Goal: Information Seeking & Learning: Learn about a topic

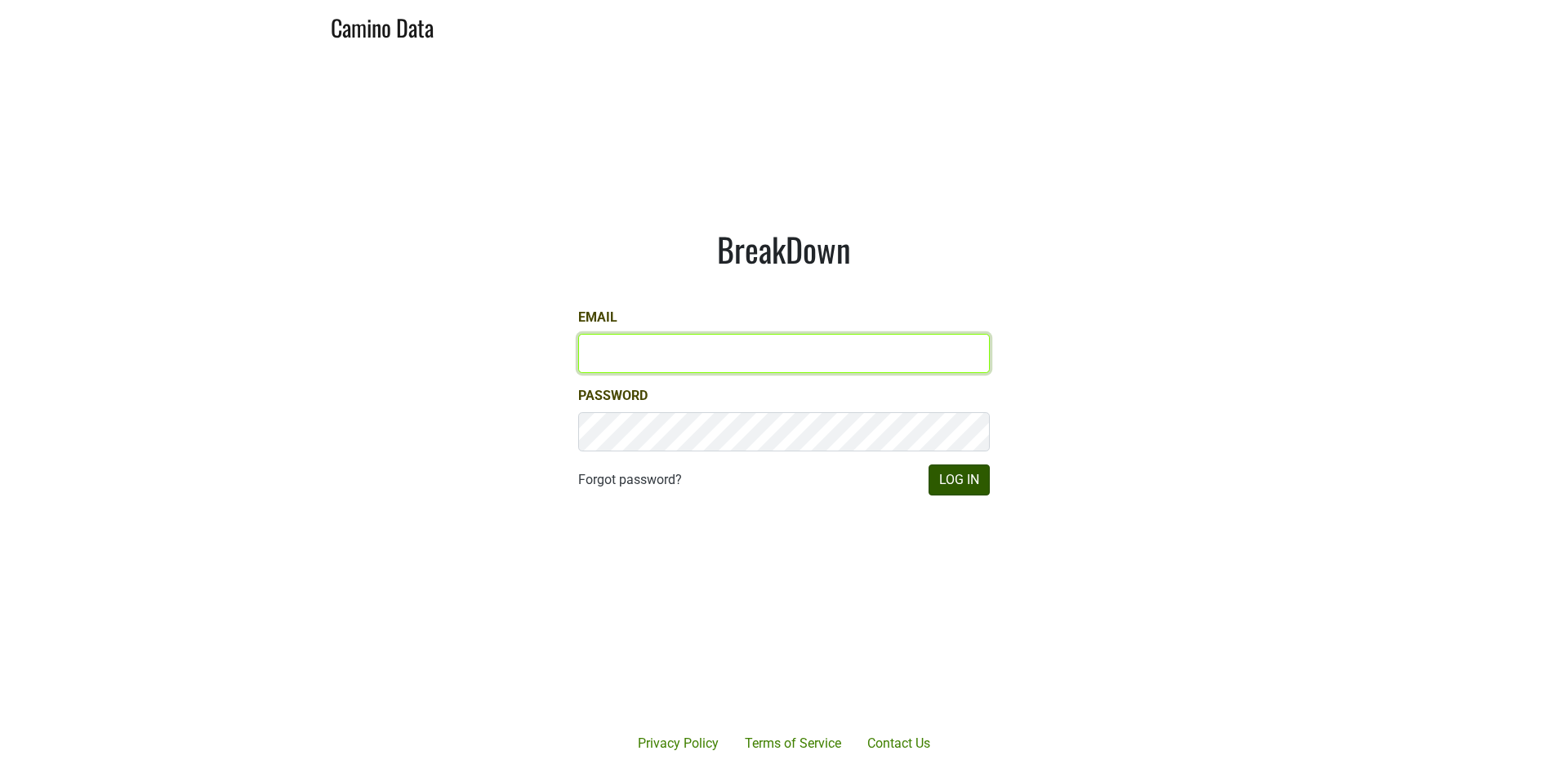
type input "marc@dumol.com"
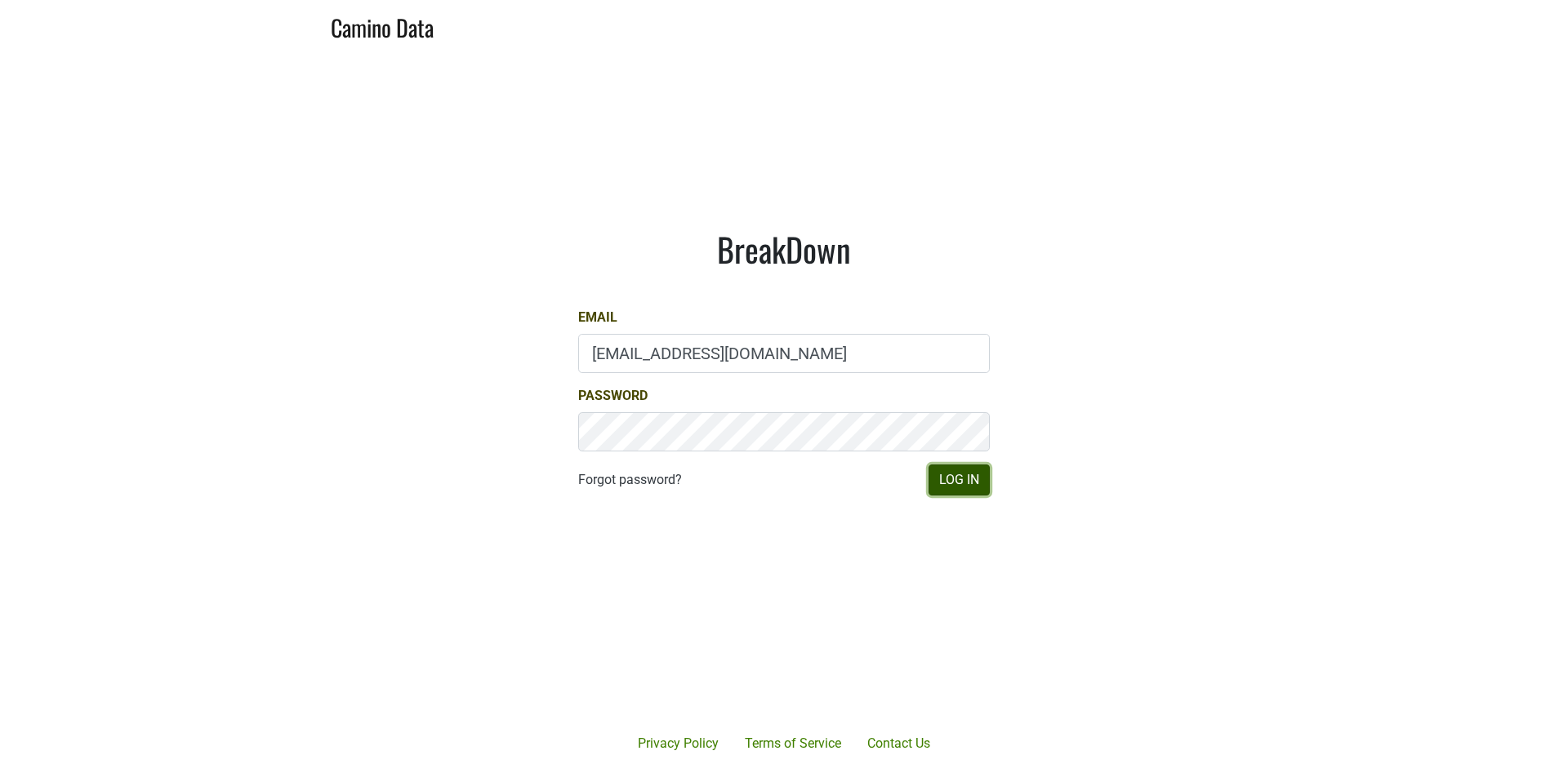
click at [965, 484] on button "Log In" at bounding box center [959, 480] width 61 height 31
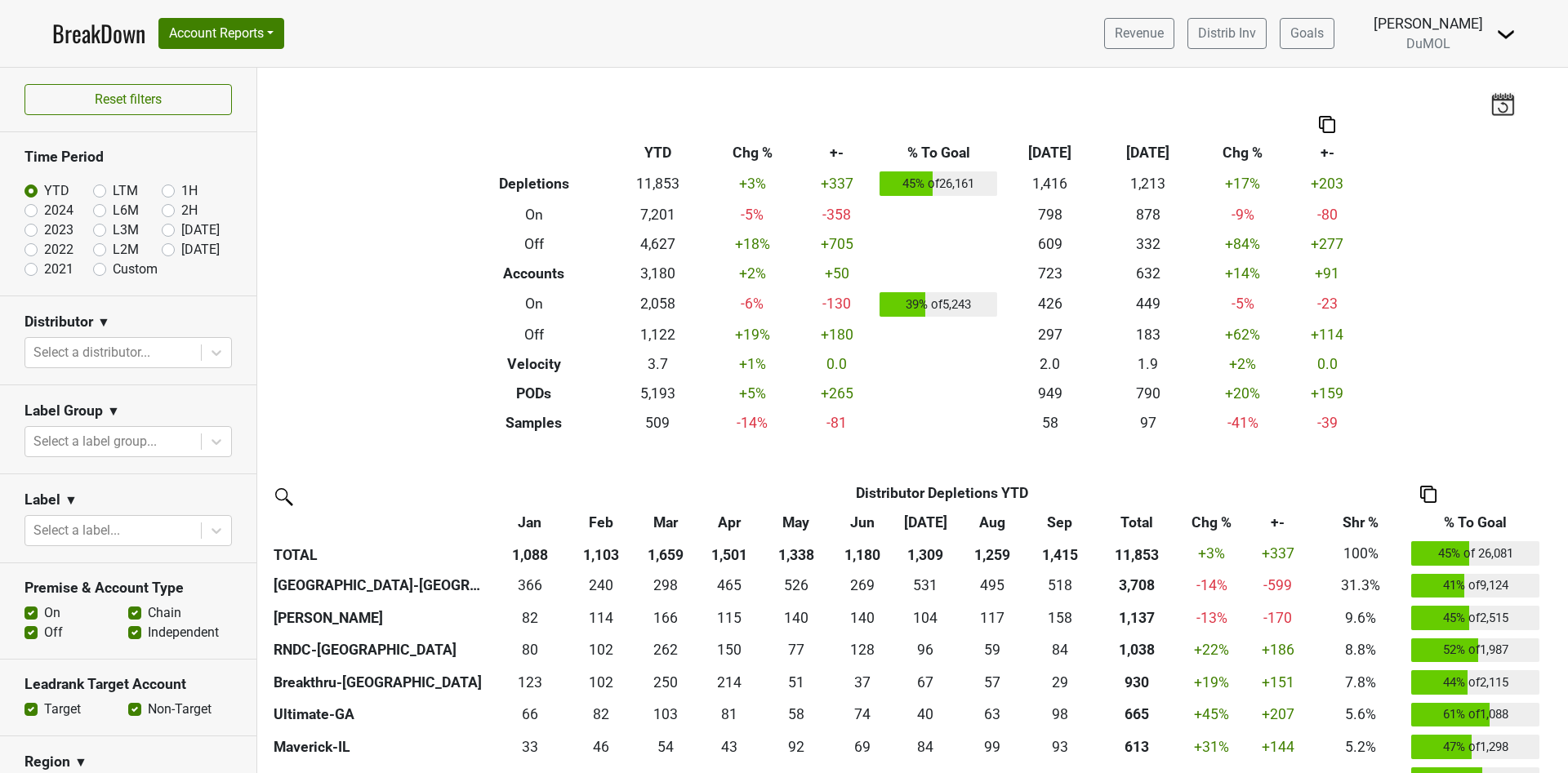
click at [182, 246] on label "[DATE]" at bounding box center [201, 249] width 38 height 19
click at [162, 246] on input "[DATE]" at bounding box center [195, 248] width 66 height 16
radio input "true"
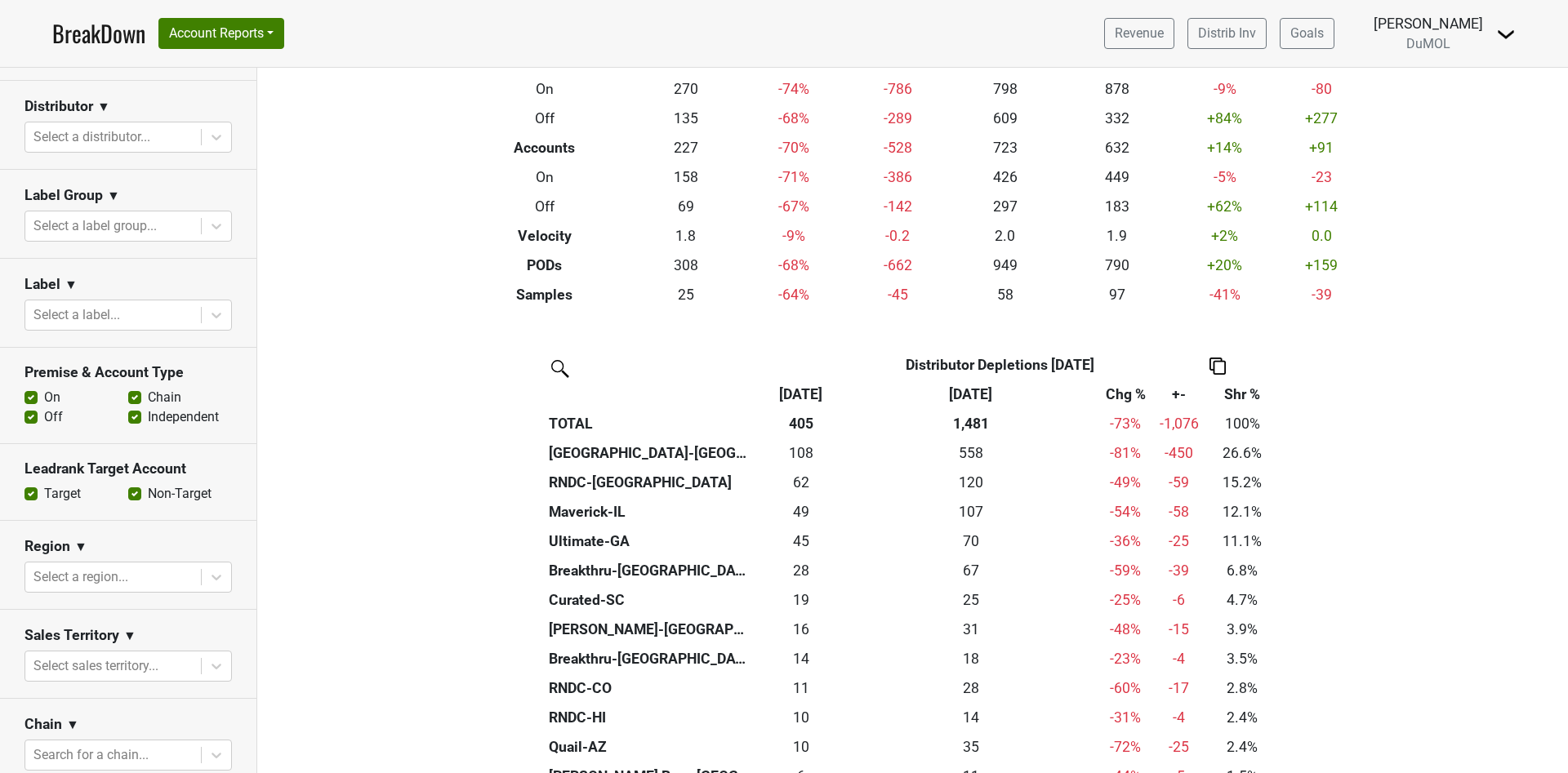
scroll to position [490, 0]
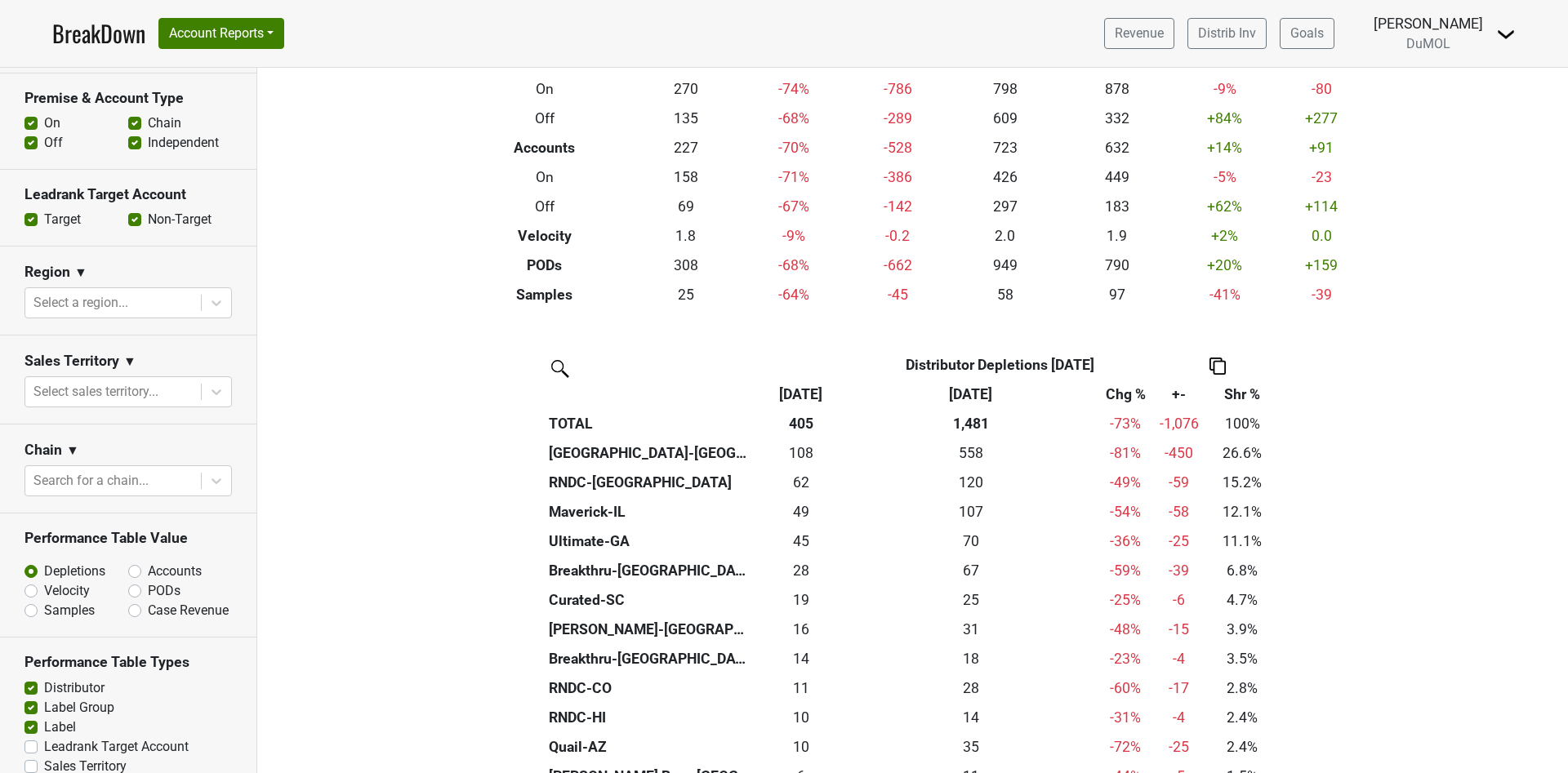
click at [148, 567] on label "Accounts" at bounding box center [174, 570] width 54 height 19
click at [128, 567] on input "Accounts" at bounding box center [177, 569] width 99 height 16
radio input "true"
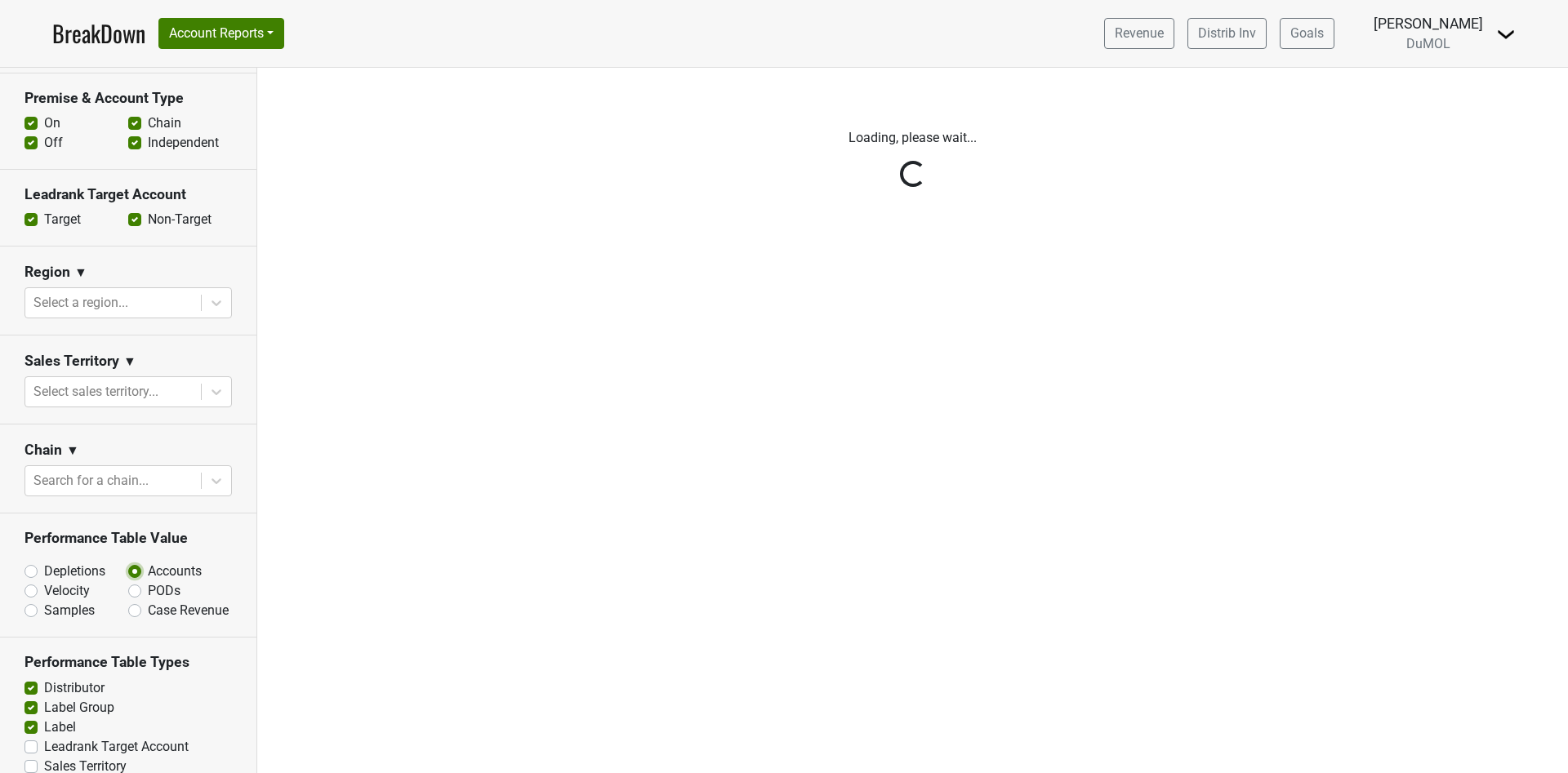
scroll to position [0, 0]
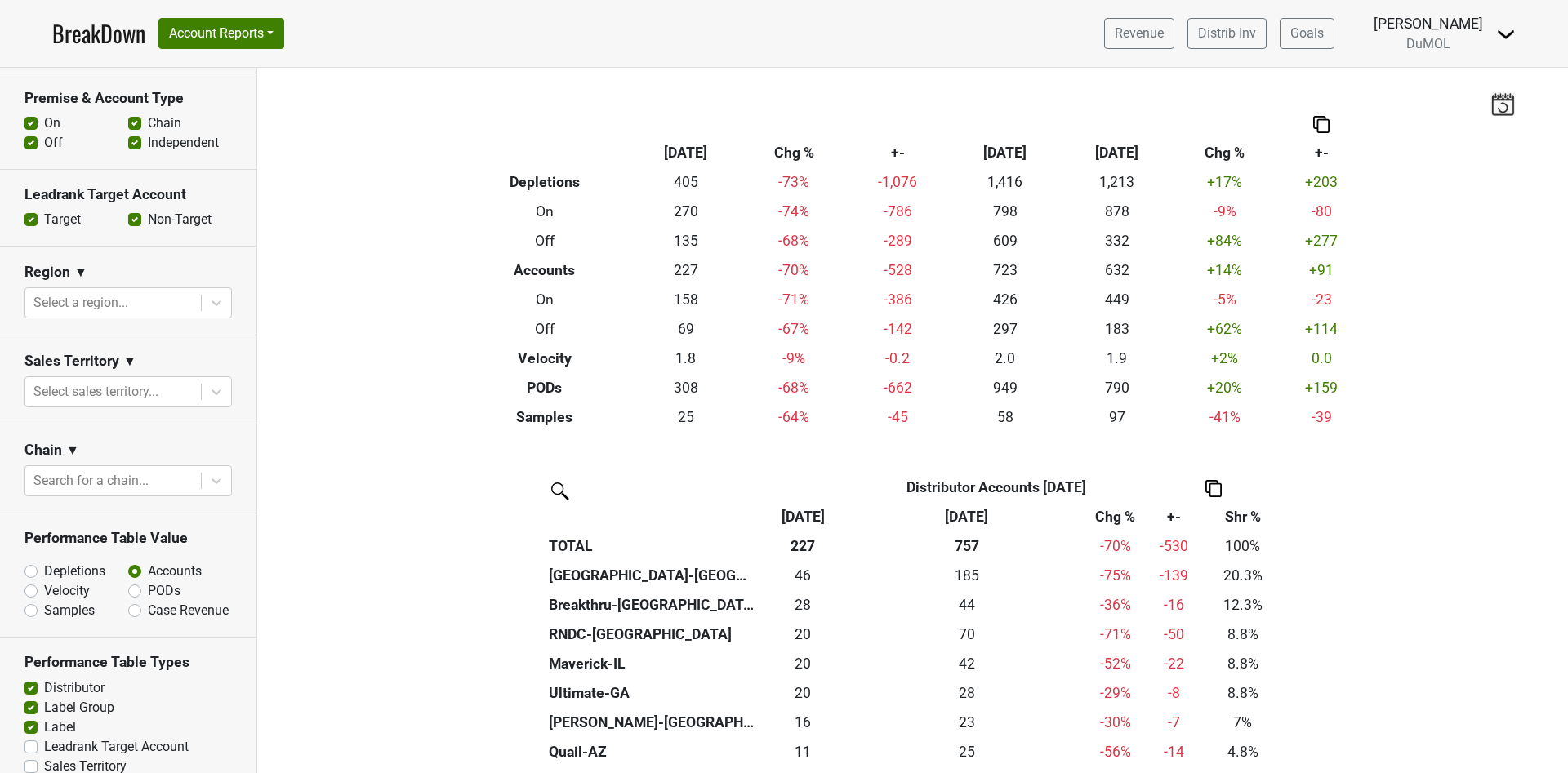
click at [148, 582] on label "PODs" at bounding box center [164, 590] width 33 height 19
click at [128, 582] on input "PODs" at bounding box center [177, 590] width 99 height 16
radio input "true"
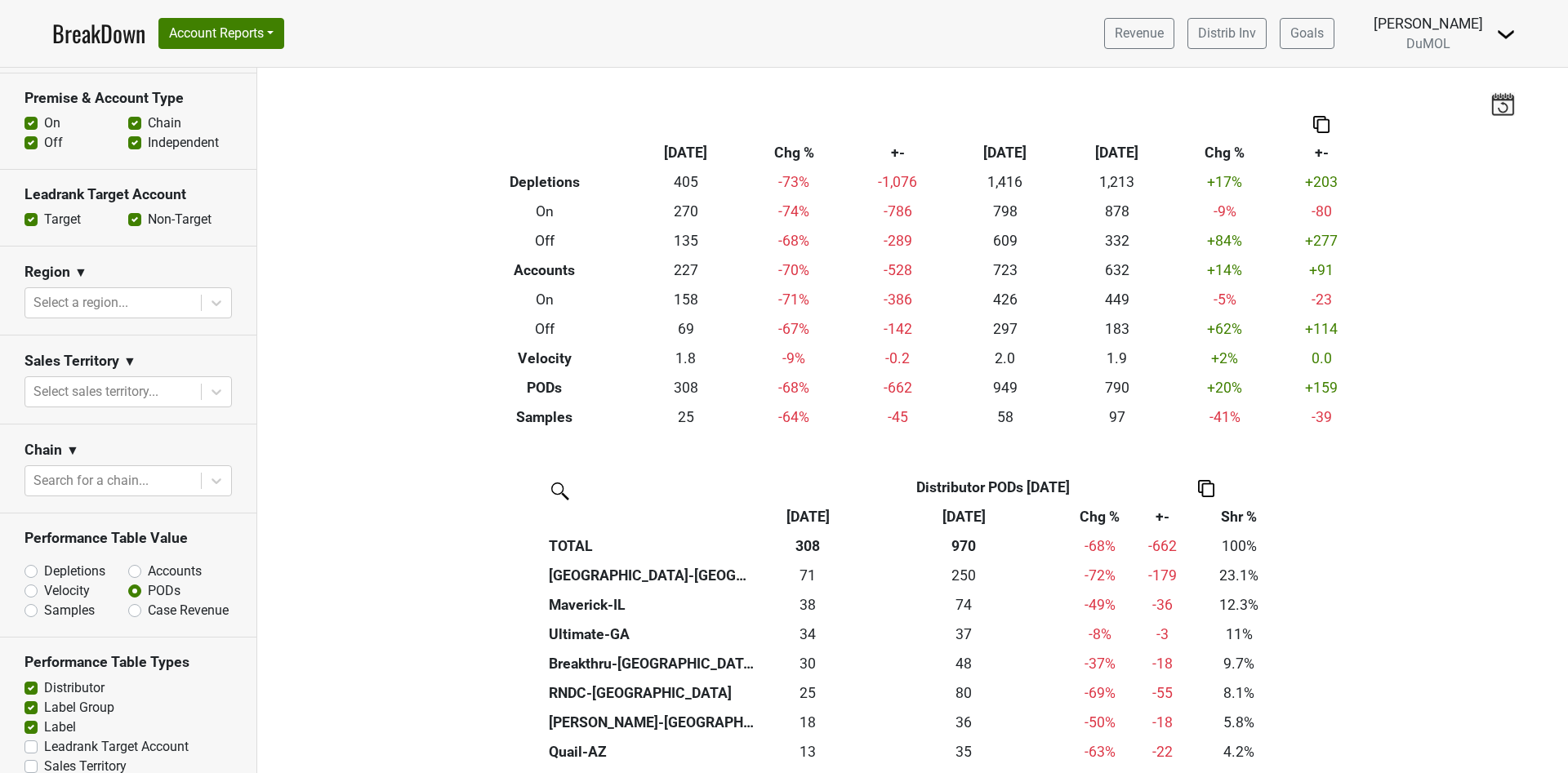
click at [83, 26] on link "BreakDown" at bounding box center [99, 34] width 93 height 35
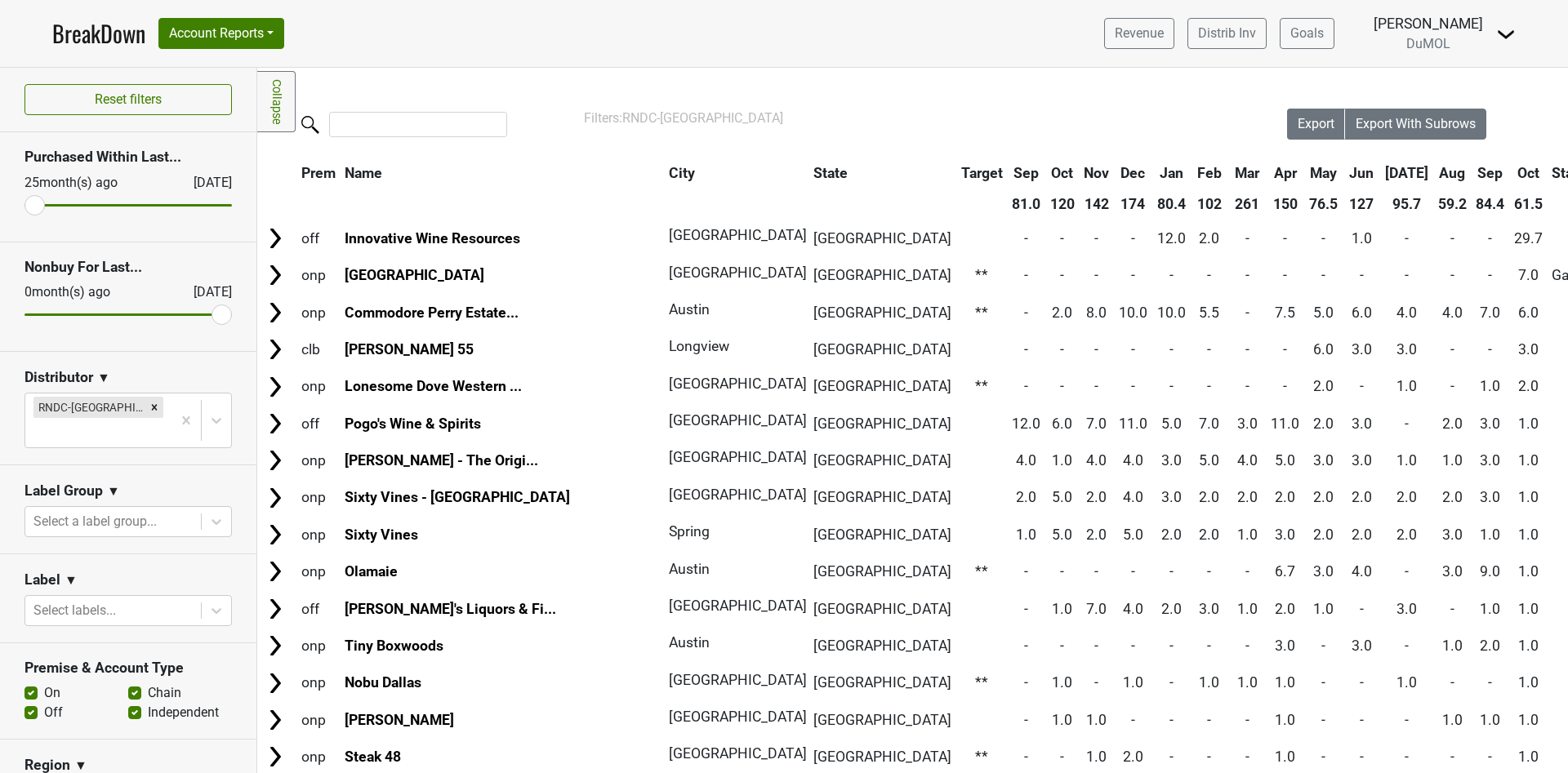
click at [89, 38] on link "BreakDown" at bounding box center [99, 34] width 93 height 35
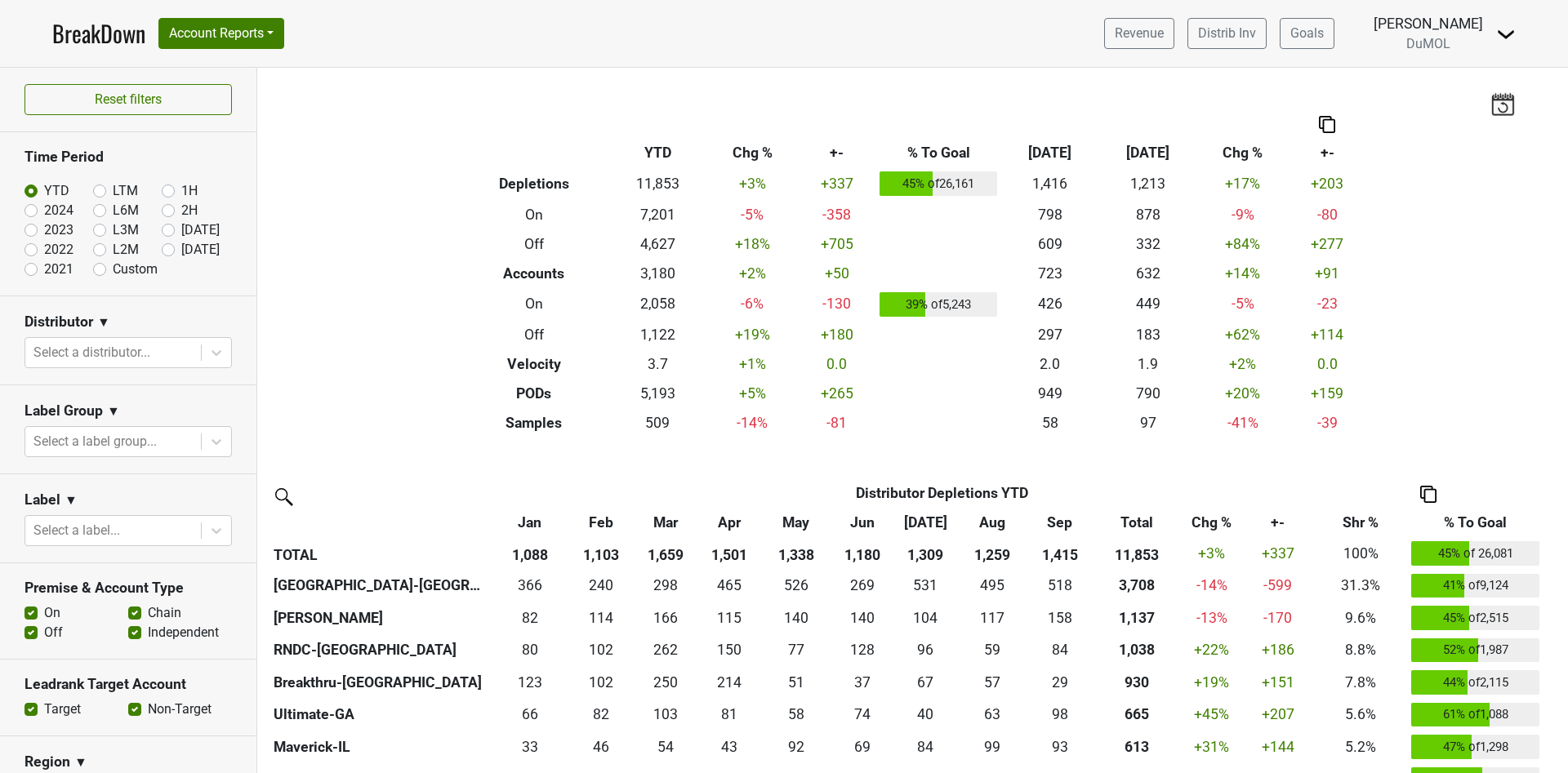
click at [208, 354] on icon at bounding box center [216, 352] width 16 height 16
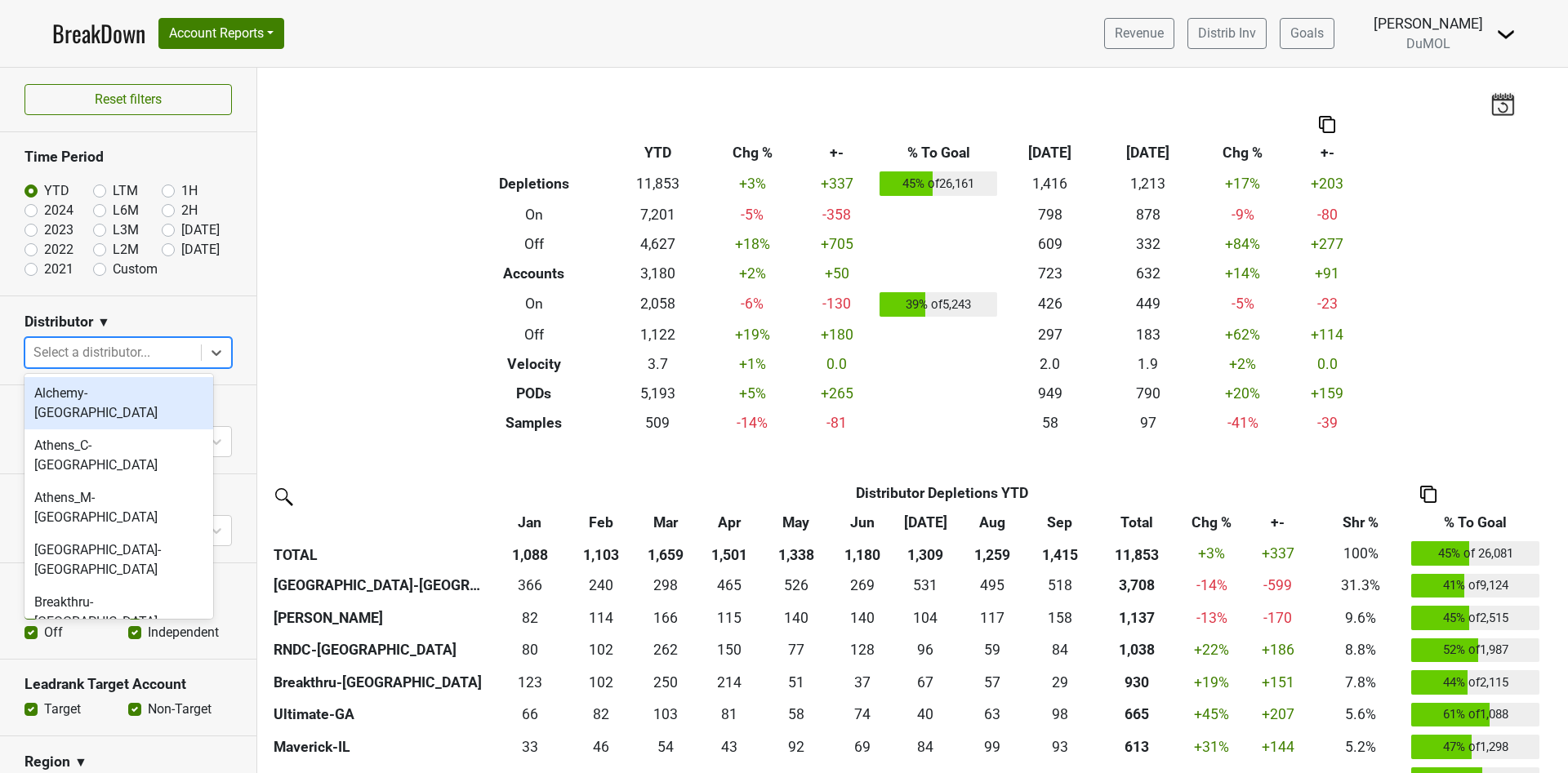
click at [208, 354] on icon at bounding box center [216, 352] width 16 height 16
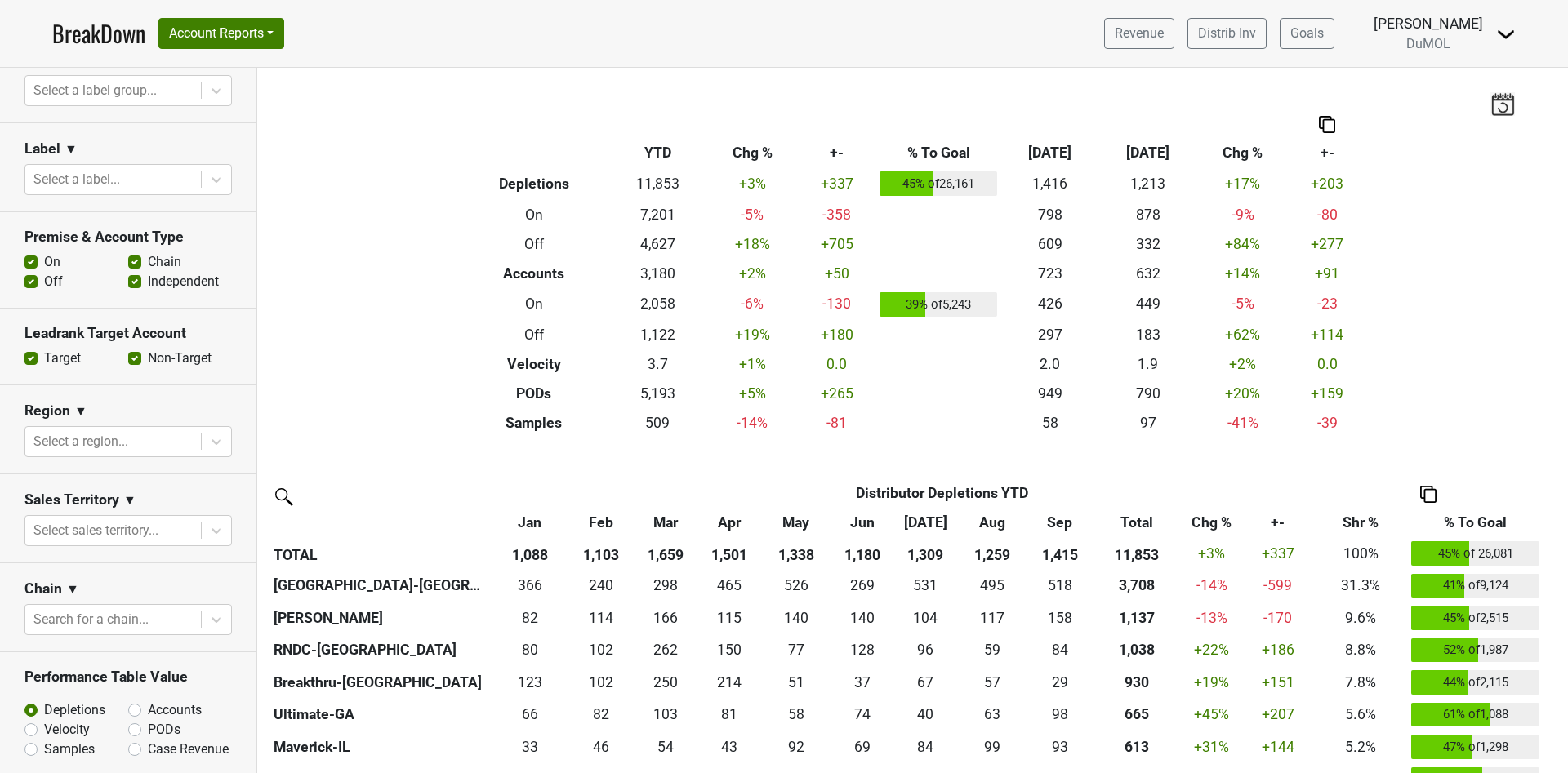
scroll to position [490, 0]
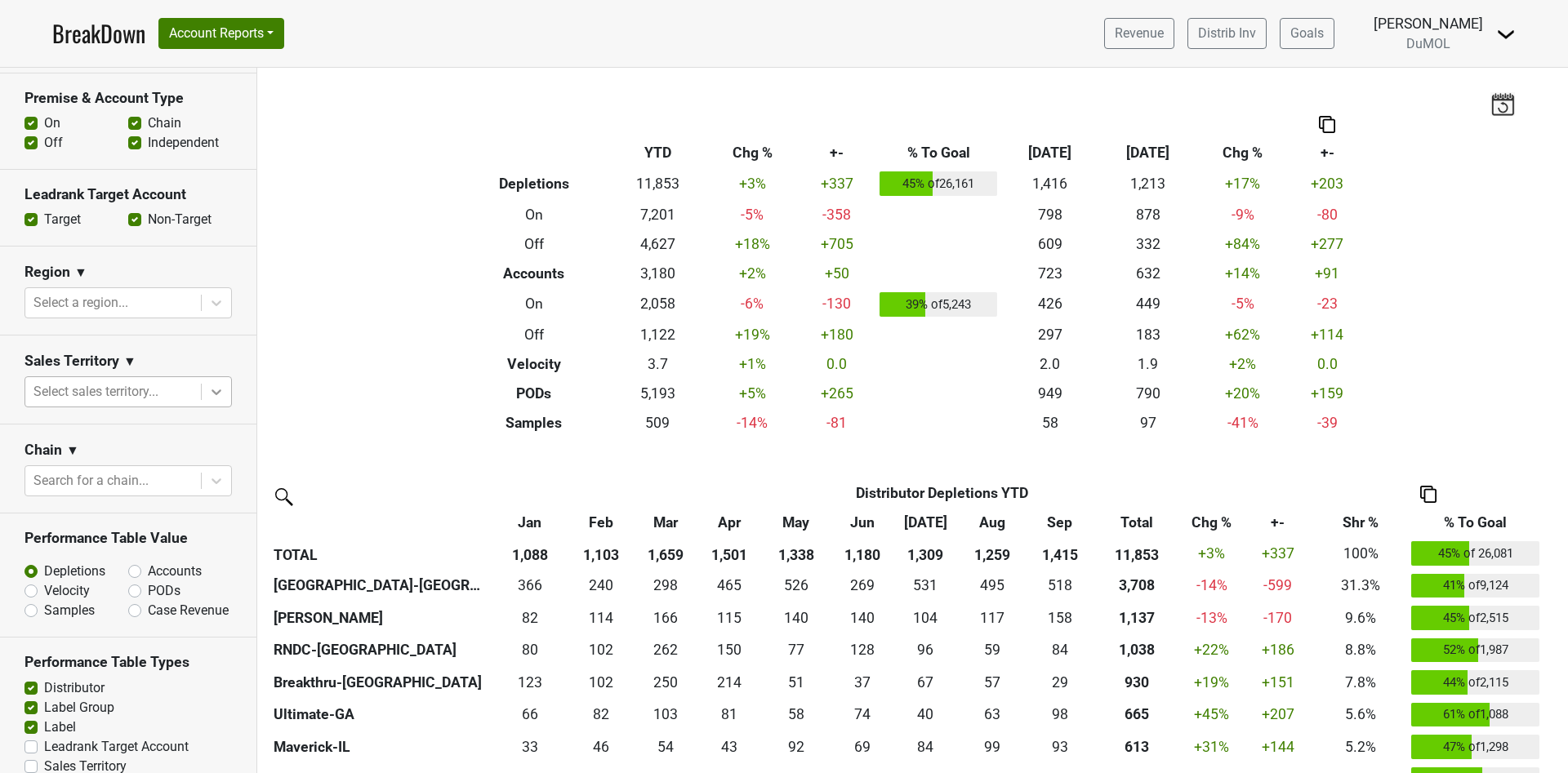
click at [208, 387] on icon at bounding box center [216, 392] width 16 height 16
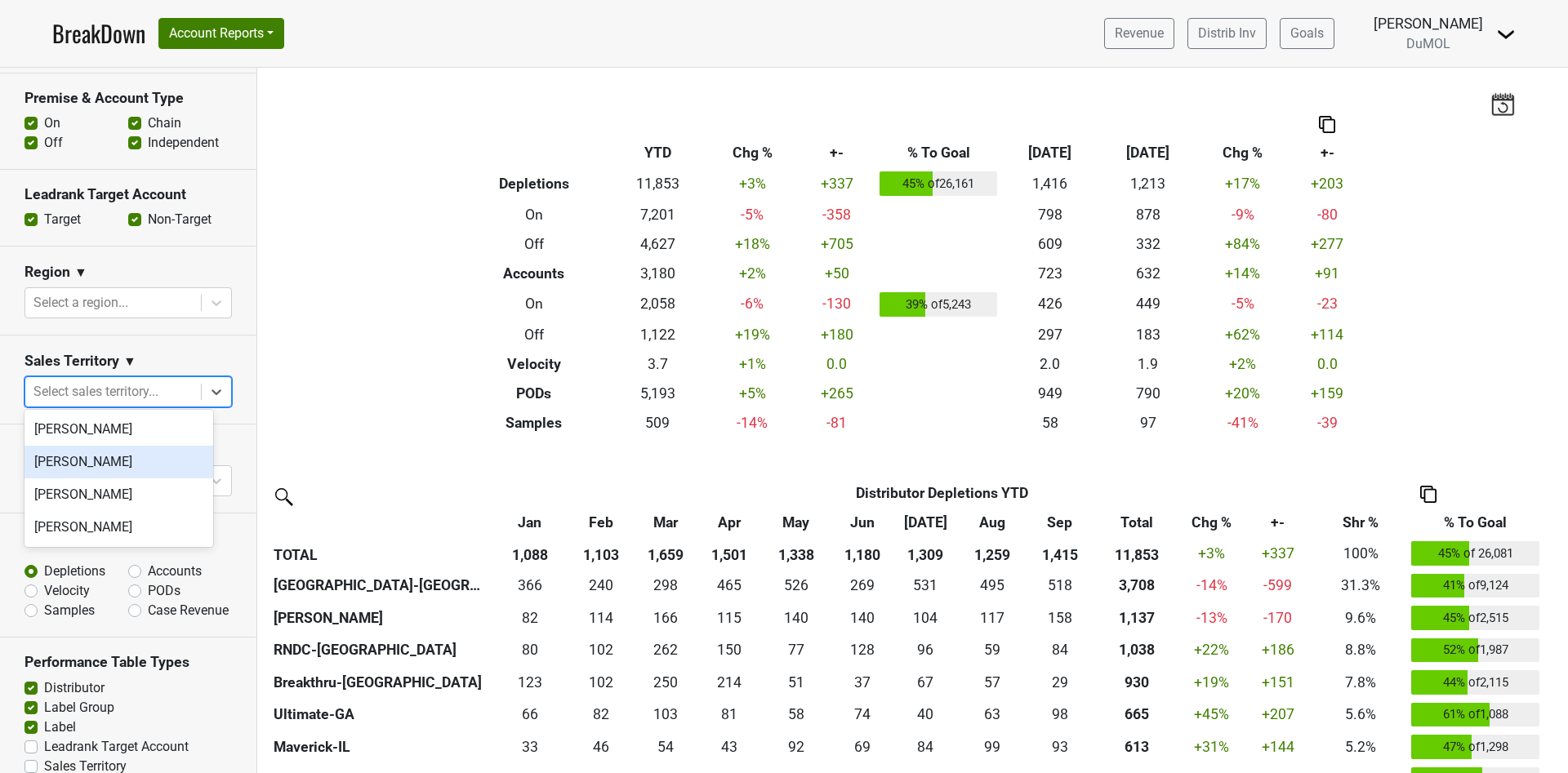
click at [113, 468] on div "Michele Krupin" at bounding box center [119, 462] width 189 height 33
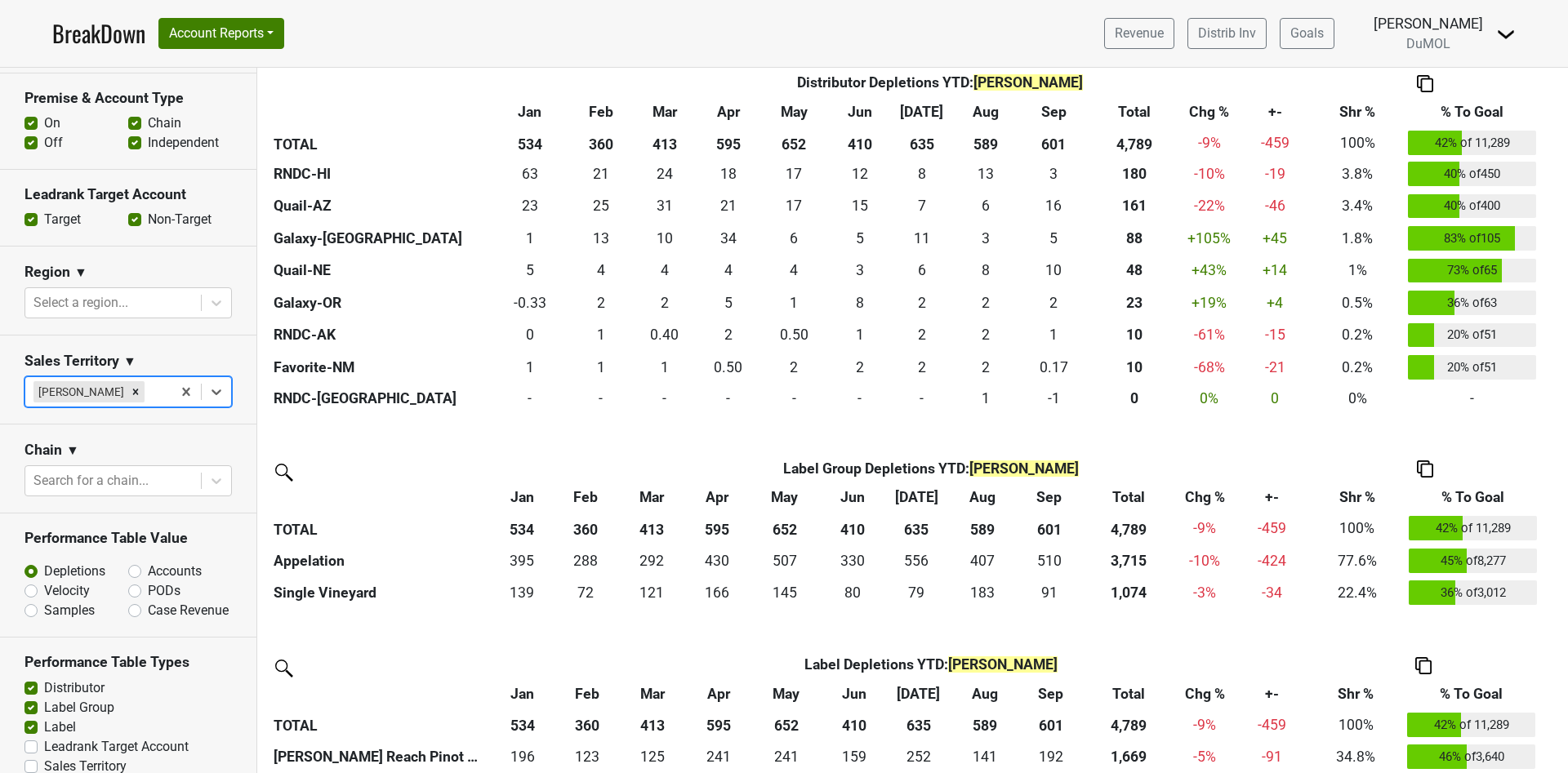
scroll to position [612, 0]
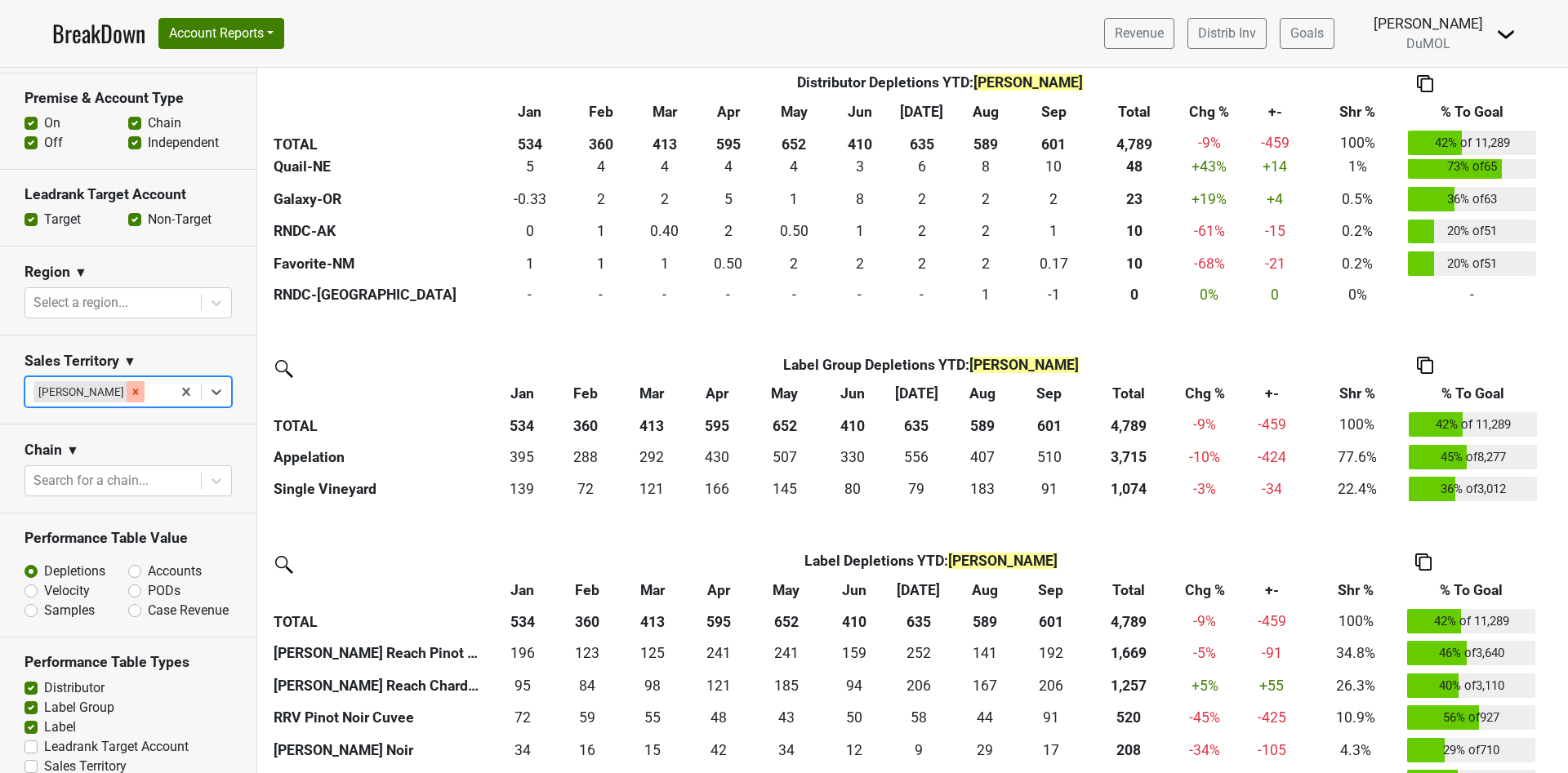
click at [130, 386] on icon "Remove Michele Krupin" at bounding box center [135, 392] width 12 height 12
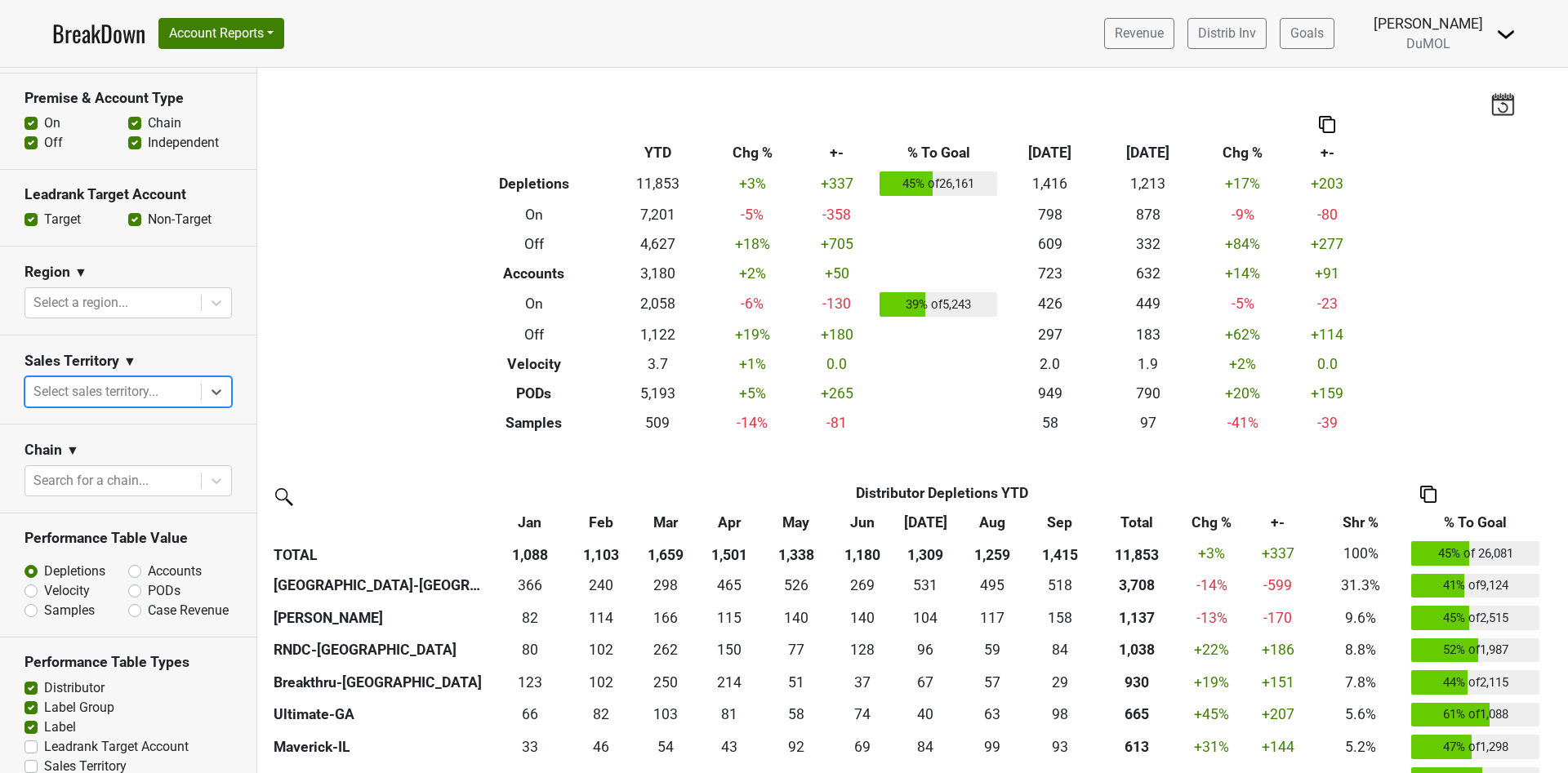
click at [208, 391] on icon at bounding box center [216, 392] width 16 height 16
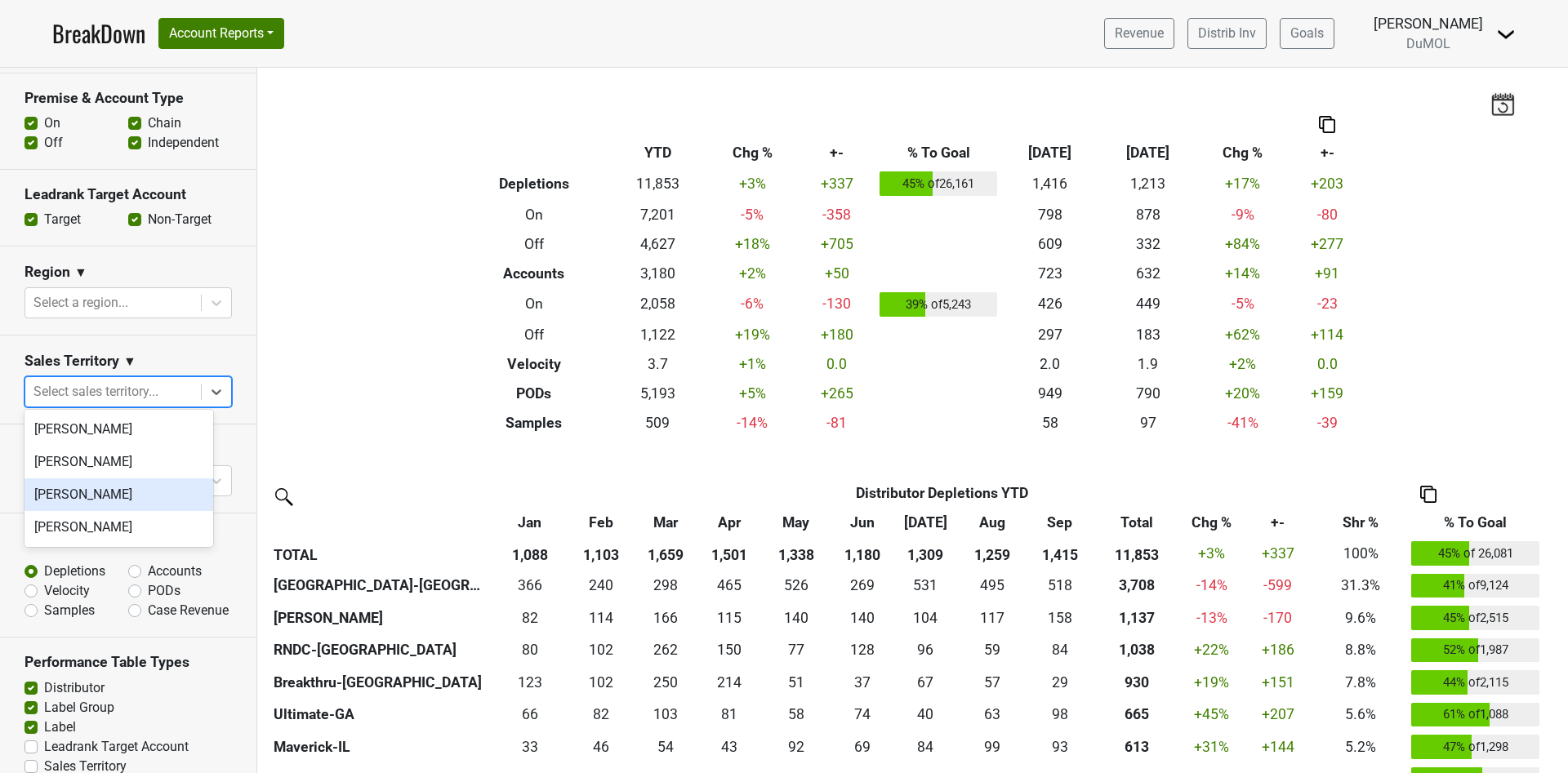
click at [128, 499] on div "Mariette Bolitiski" at bounding box center [119, 495] width 189 height 33
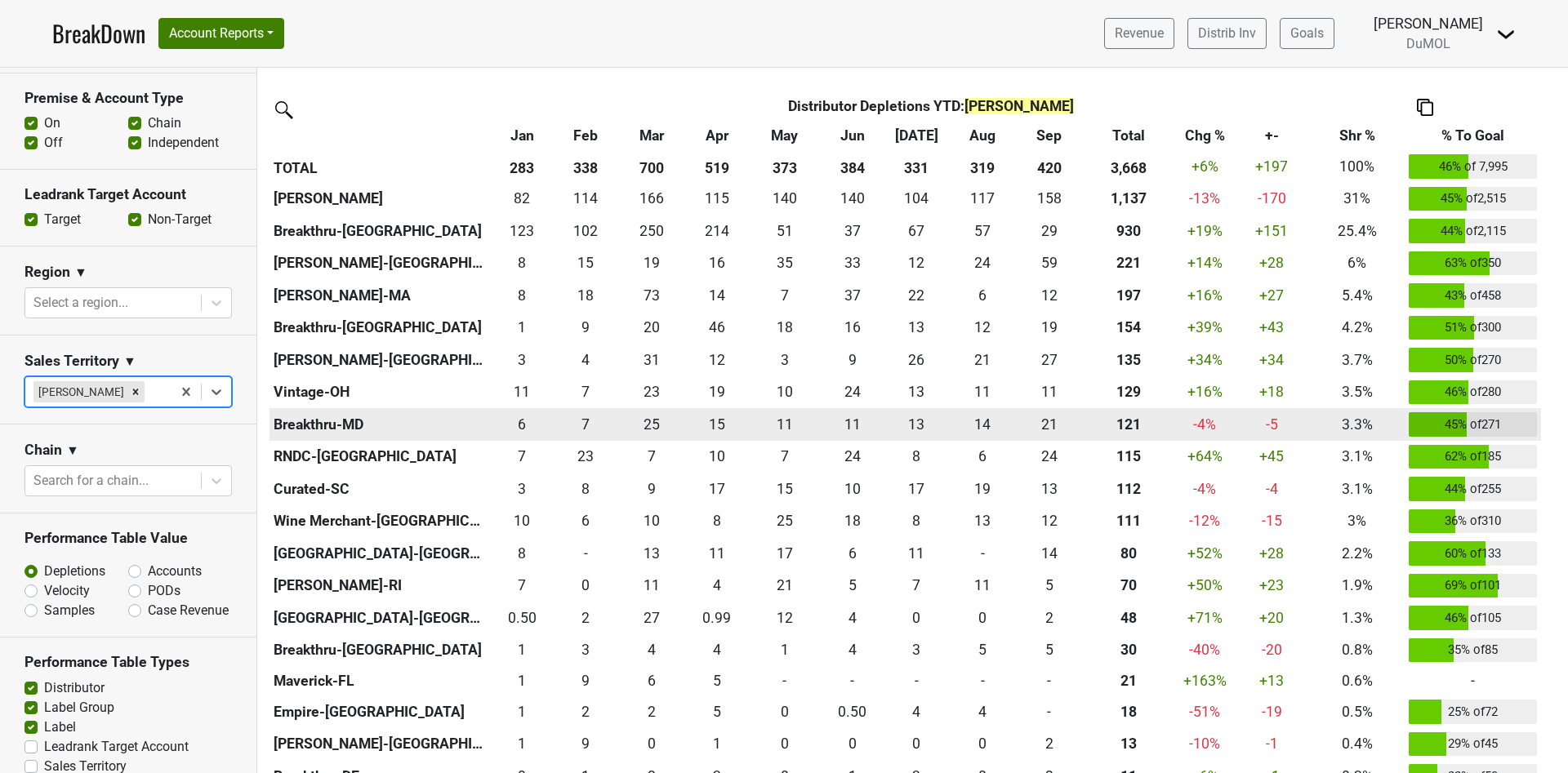
scroll to position [245, 0]
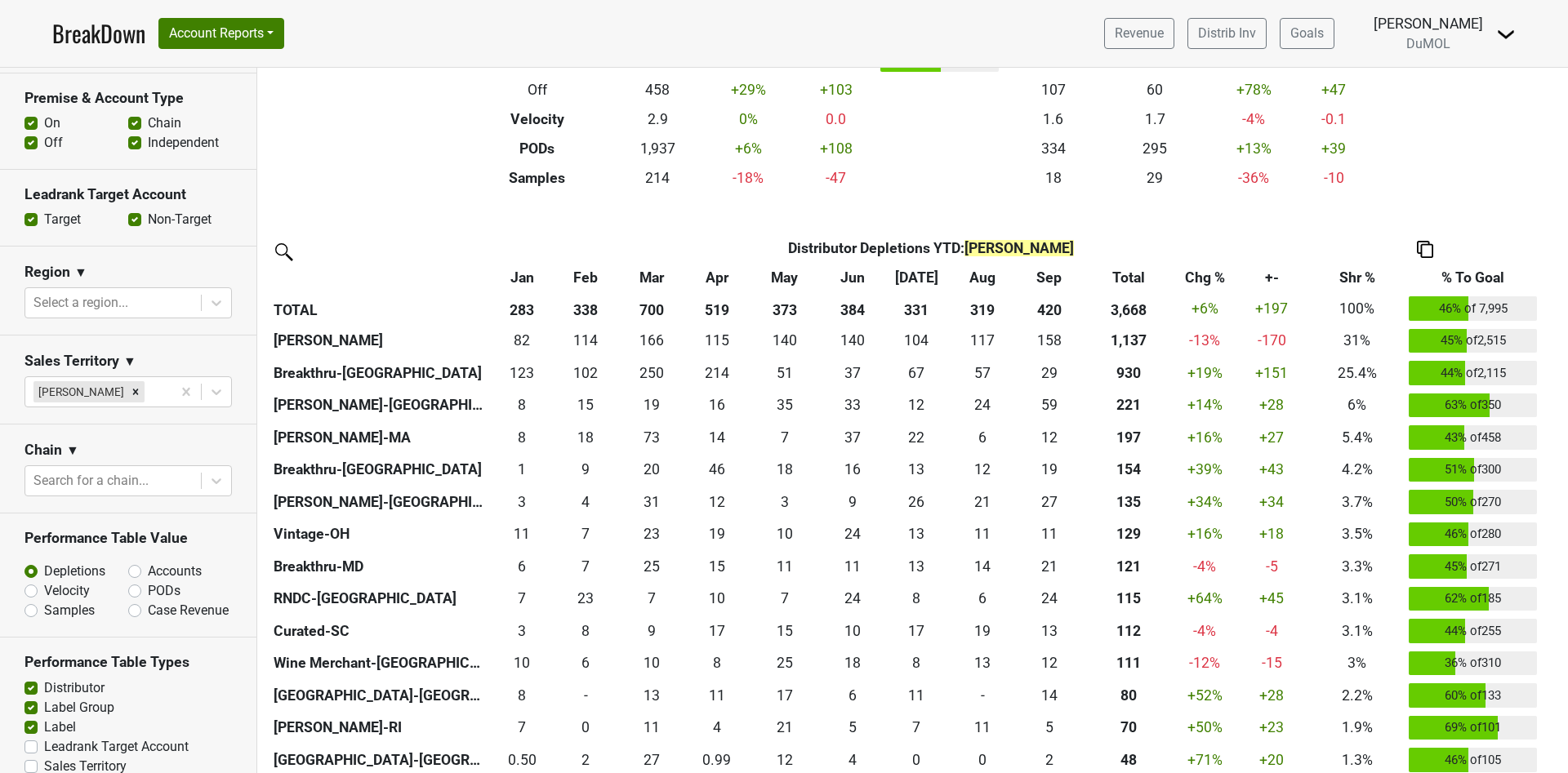
click at [148, 601] on label "PODs" at bounding box center [164, 590] width 33 height 19
click at [128, 598] on input "PODs" at bounding box center [177, 590] width 99 height 16
radio input "true"
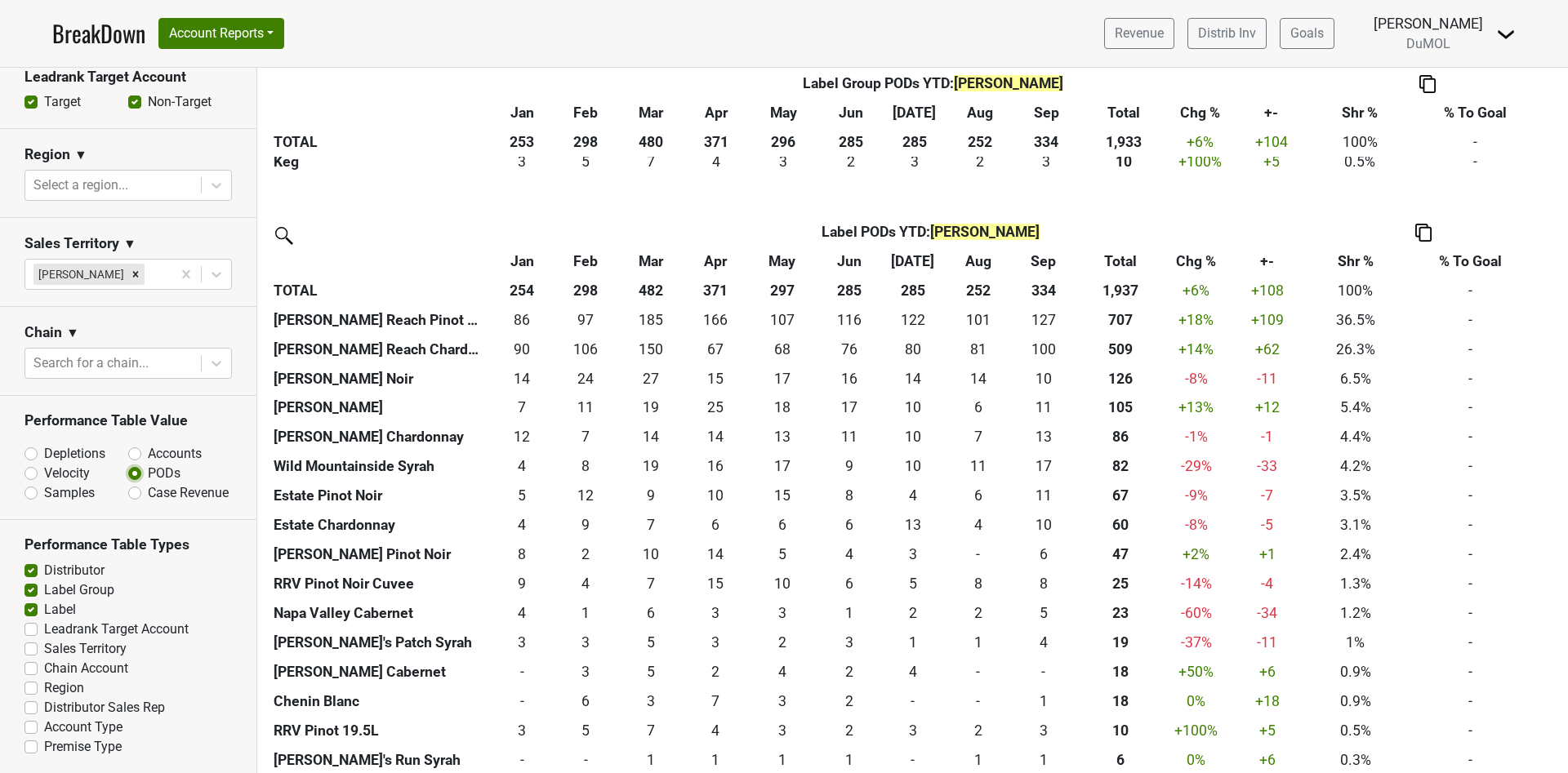
scroll to position [647, 0]
click at [148, 444] on label "Accounts" at bounding box center [174, 454] width 54 height 19
click at [128, 444] on input "Accounts" at bounding box center [177, 453] width 99 height 16
radio input "true"
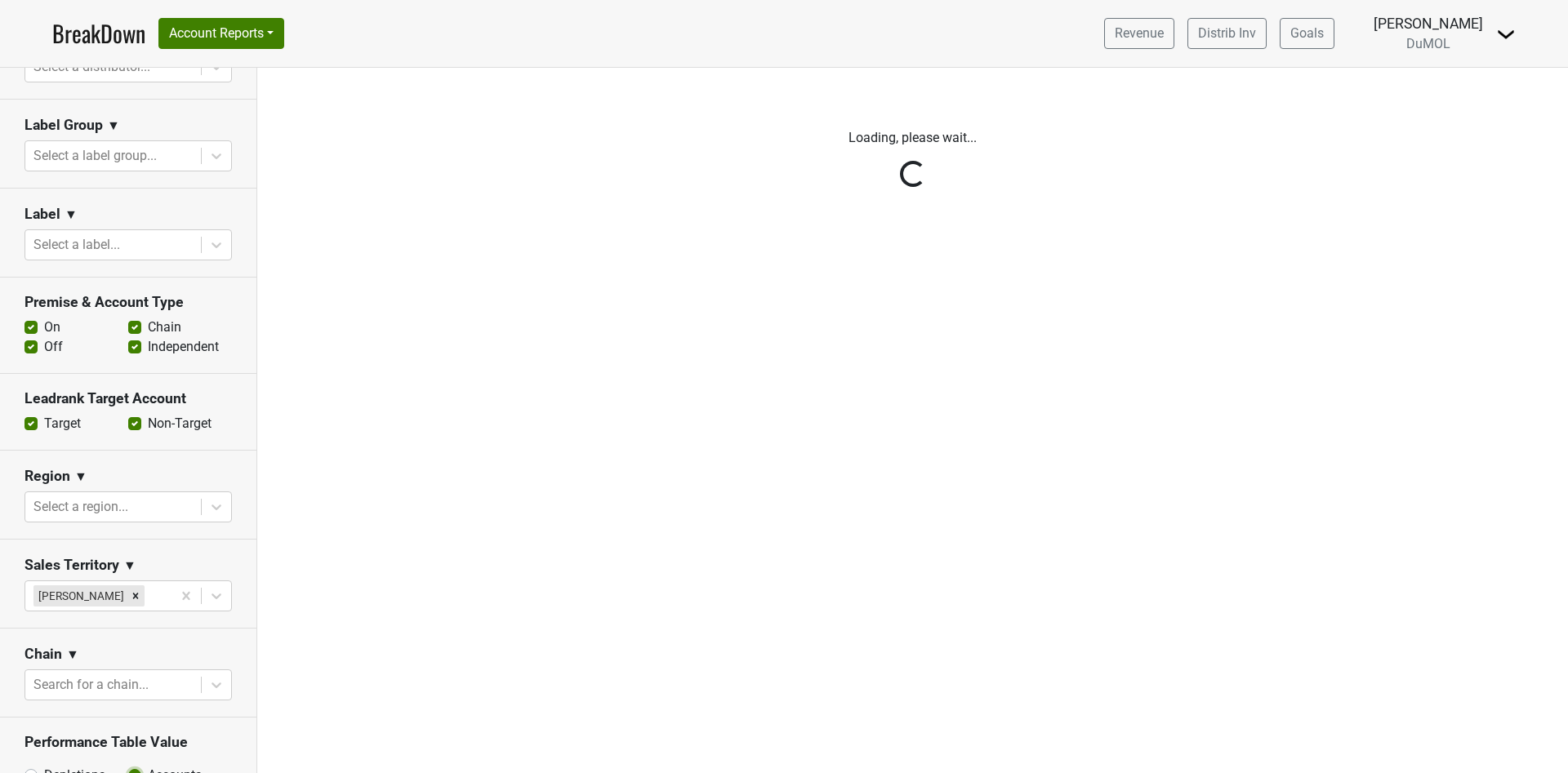
scroll to position [280, 0]
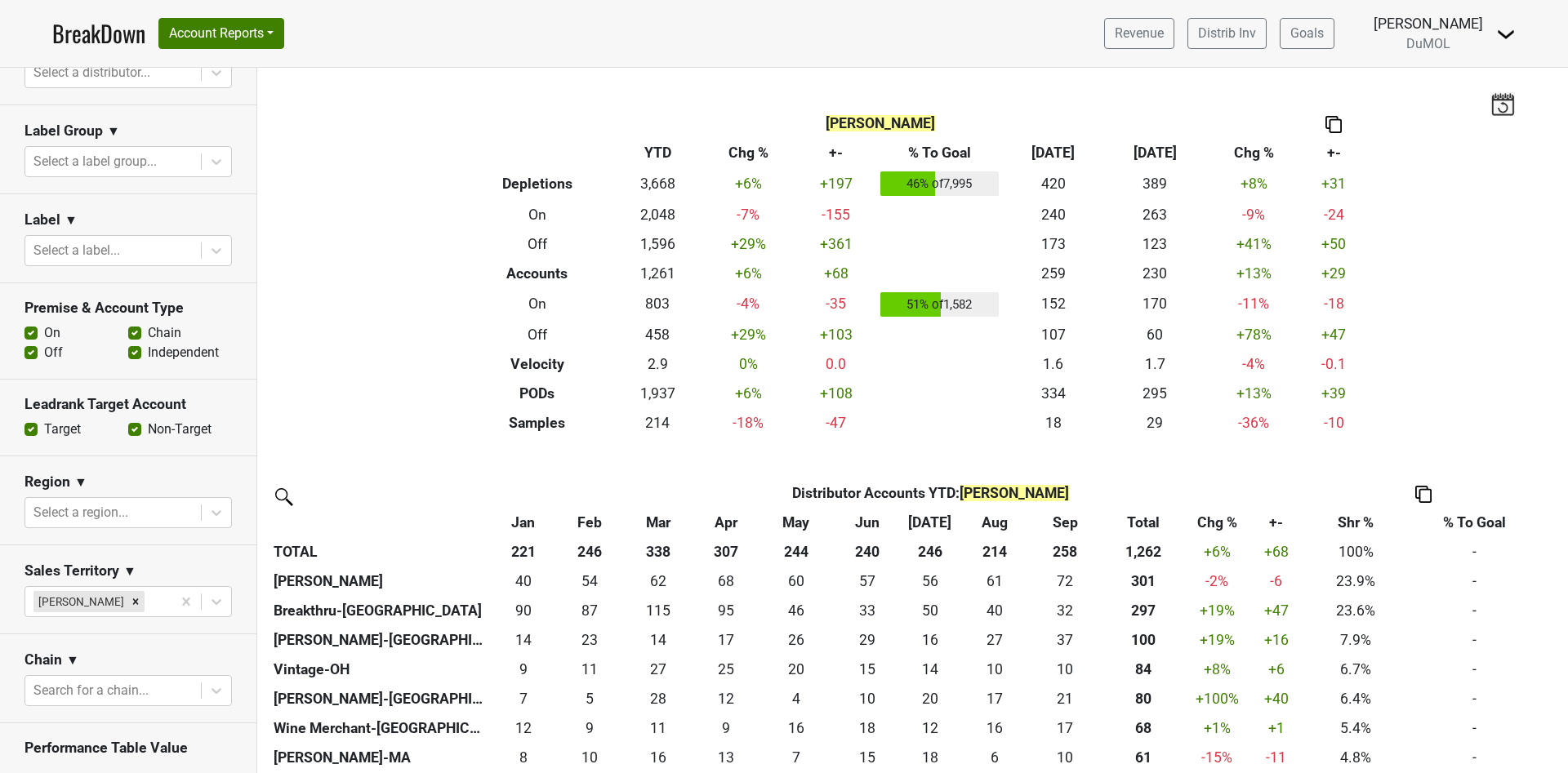
click at [44, 350] on label "Off" at bounding box center [53, 352] width 19 height 19
click at [28, 350] on input "Off" at bounding box center [31, 351] width 13 height 16
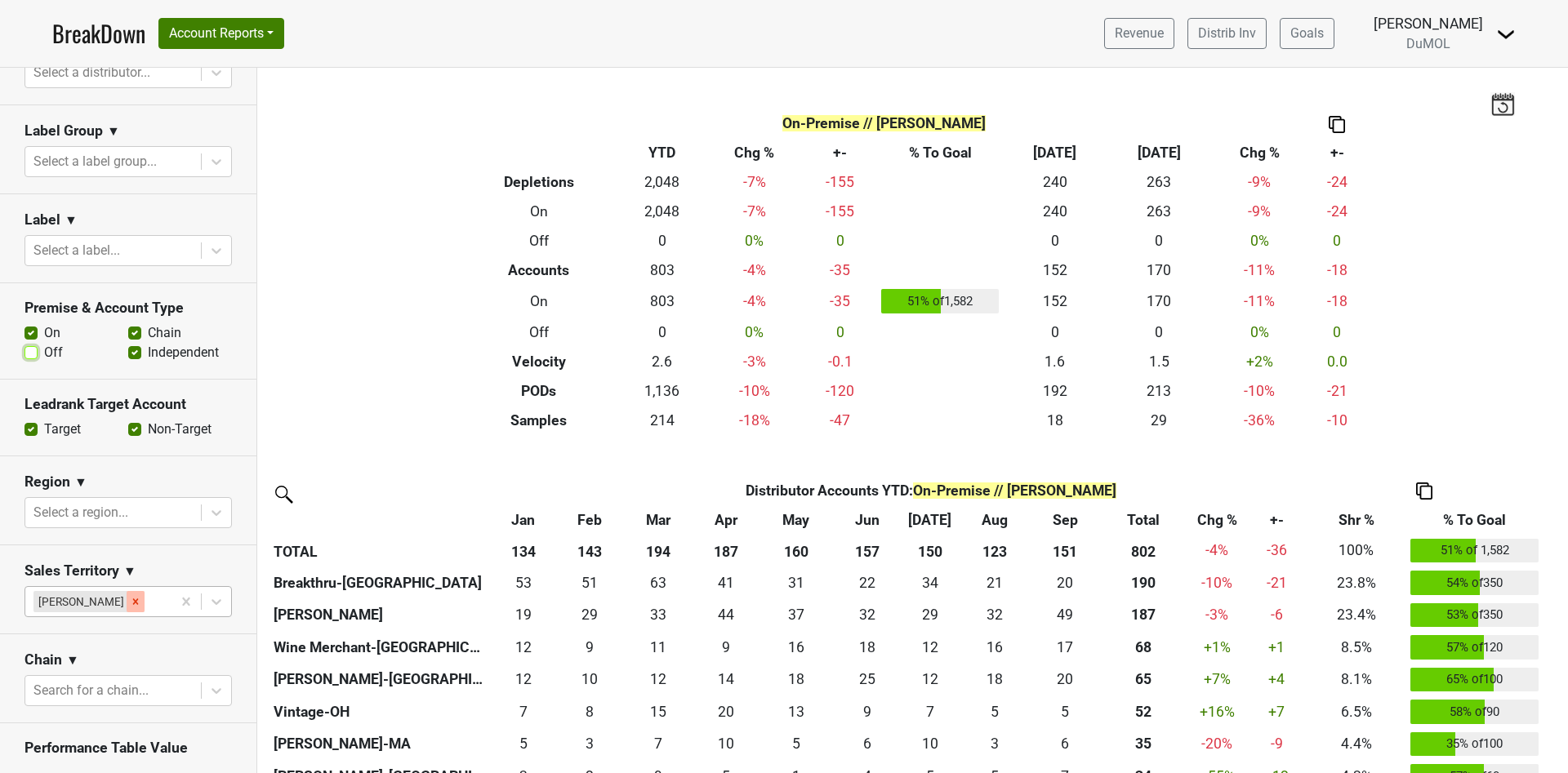
click at [136, 602] on div "Remove Mariette Bolitiski" at bounding box center [136, 601] width 18 height 21
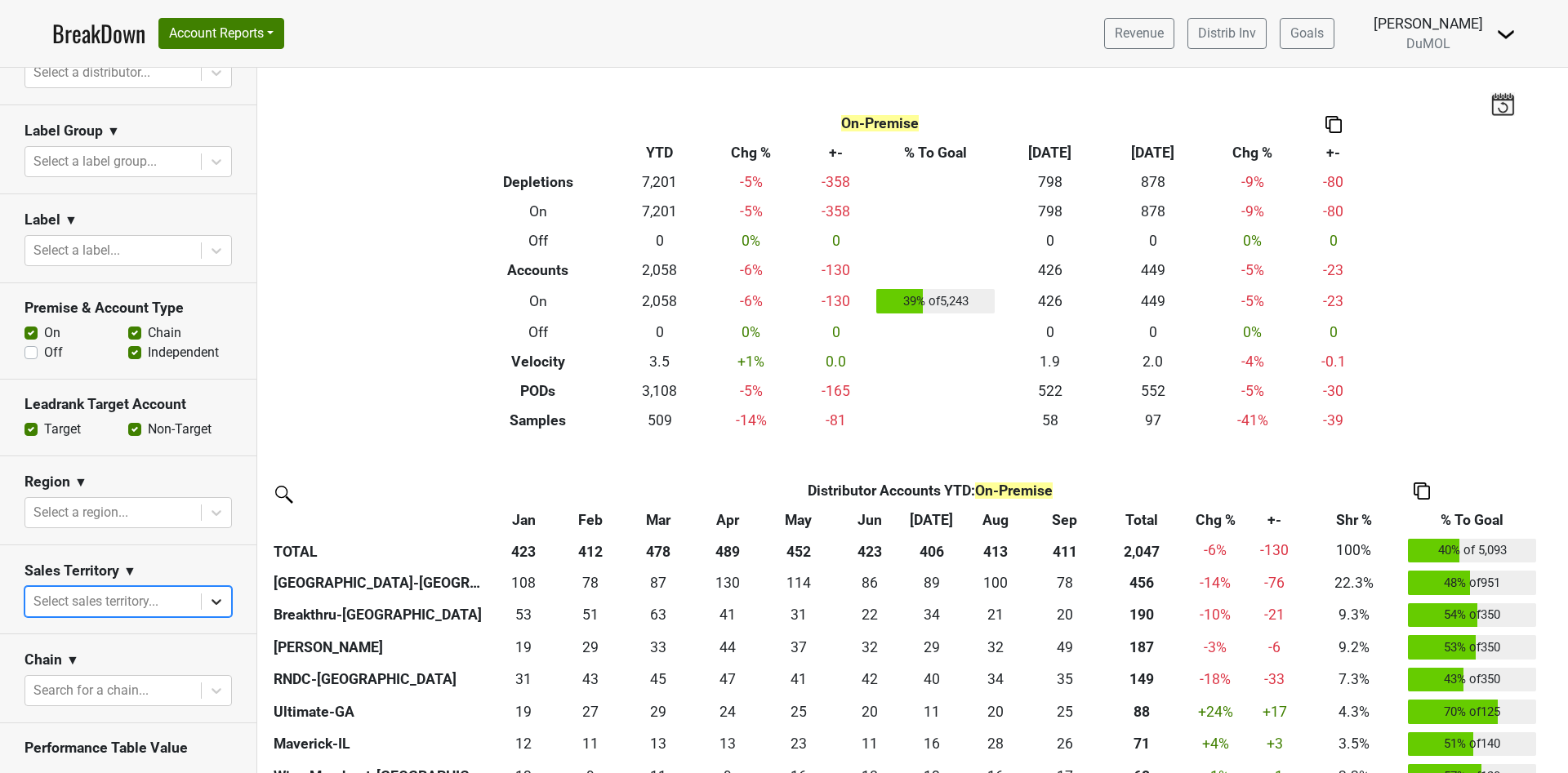
click at [208, 600] on icon at bounding box center [216, 601] width 16 height 16
click at [147, 741] on div "Susan Johnston" at bounding box center [119, 737] width 189 height 33
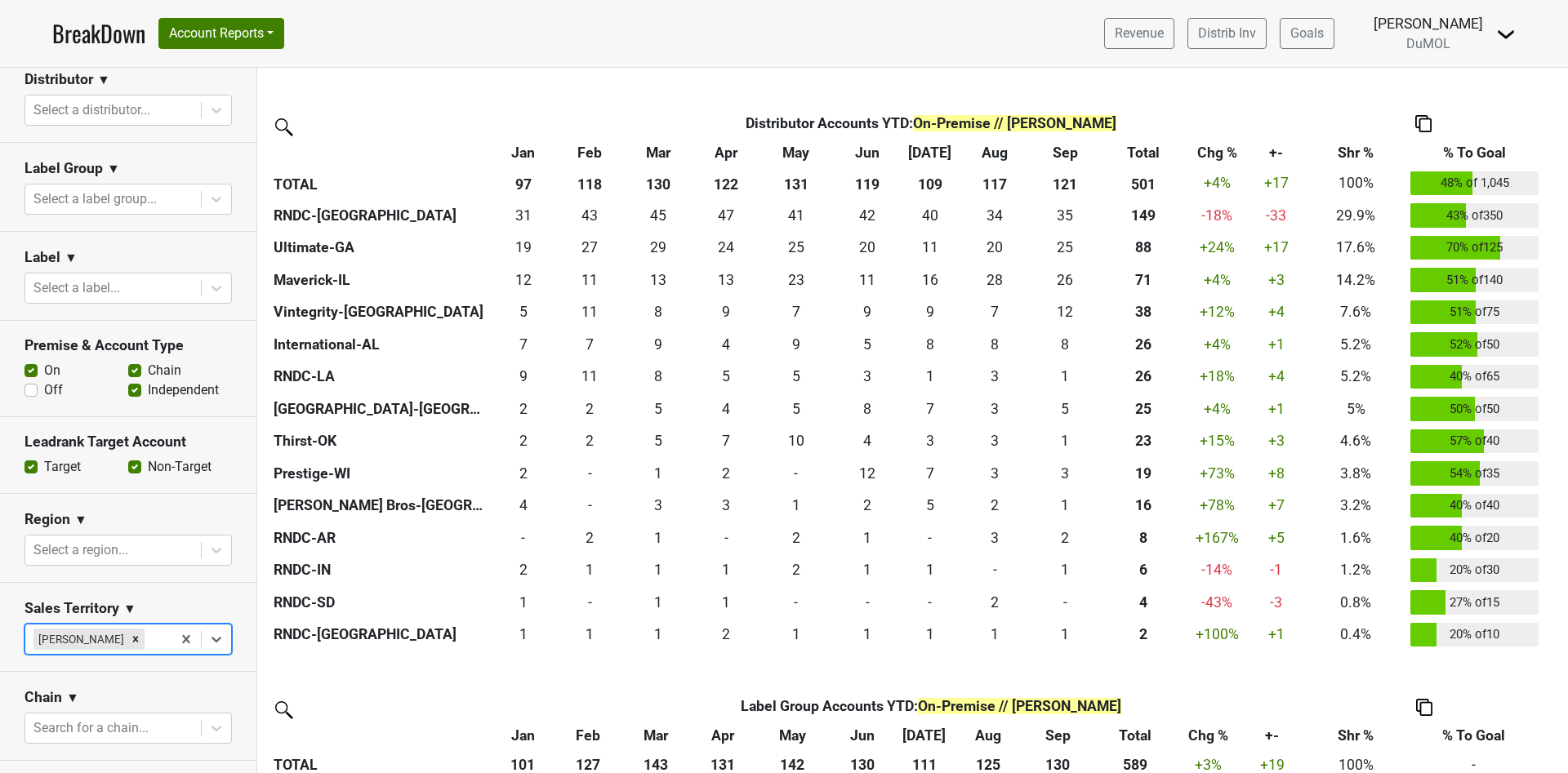
scroll to position [245, 0]
click at [44, 382] on label "Off" at bounding box center [53, 387] width 19 height 19
click at [26, 382] on input "Off" at bounding box center [31, 386] width 13 height 16
checkbox input "true"
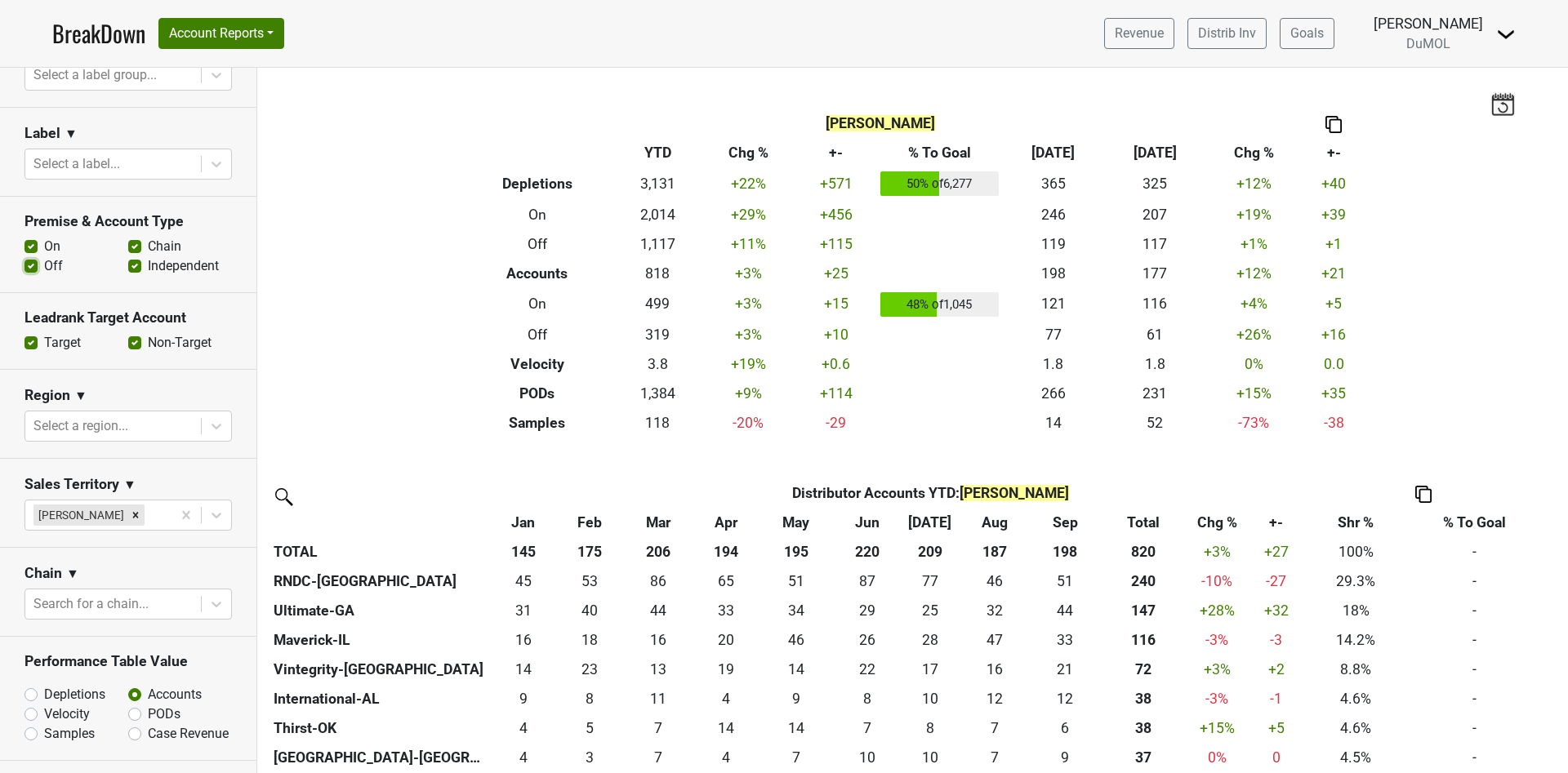
scroll to position [367, 0]
click at [44, 704] on label "Depletions" at bounding box center [74, 694] width 61 height 19
click at [33, 700] on input "Depletions" at bounding box center [74, 693] width 99 height 16
radio input "true"
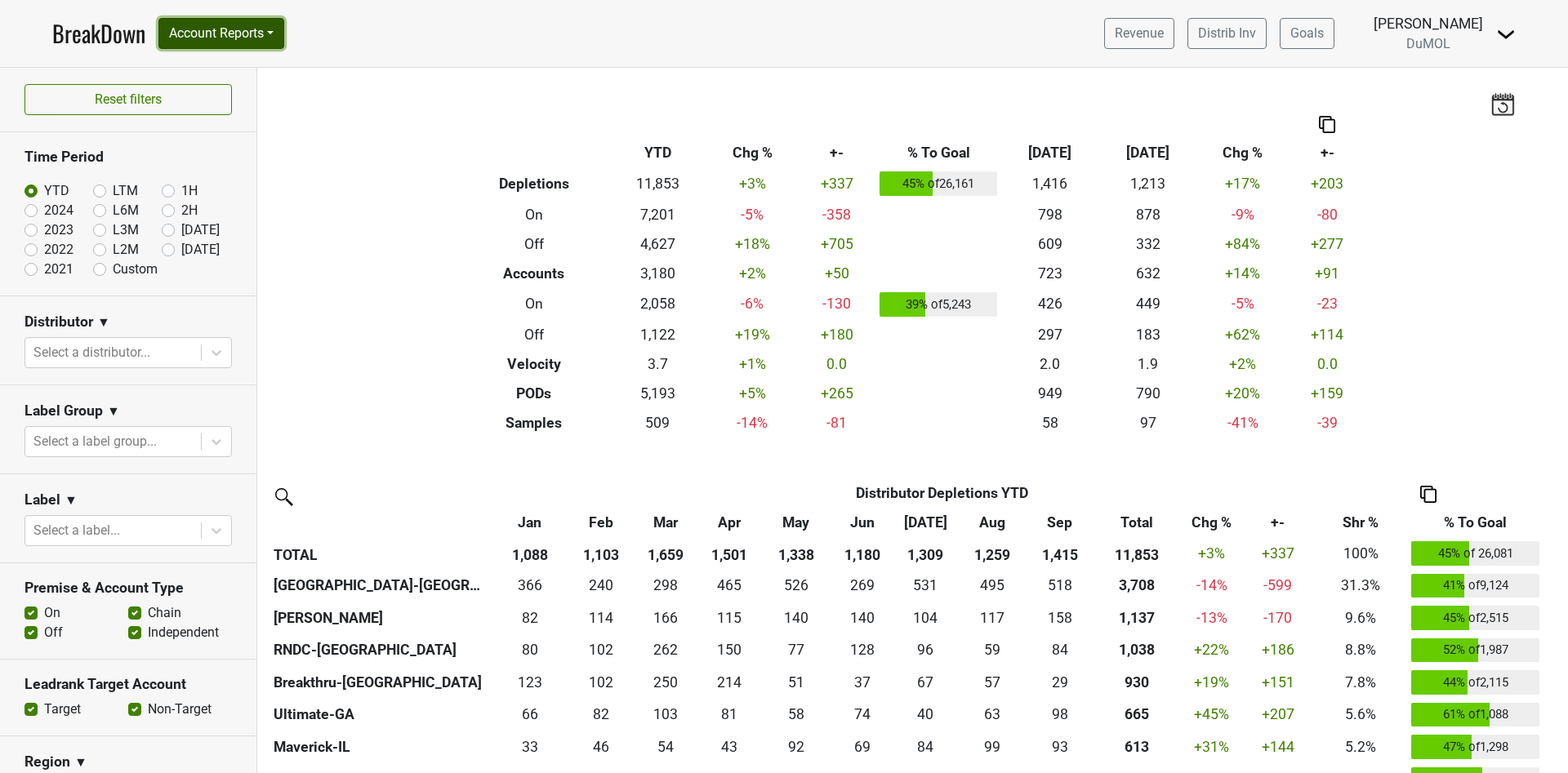
click at [275, 36] on button "Account Reports" at bounding box center [222, 34] width 126 height 31
click at [254, 63] on link "SuperRanker" at bounding box center [231, 71] width 144 height 26
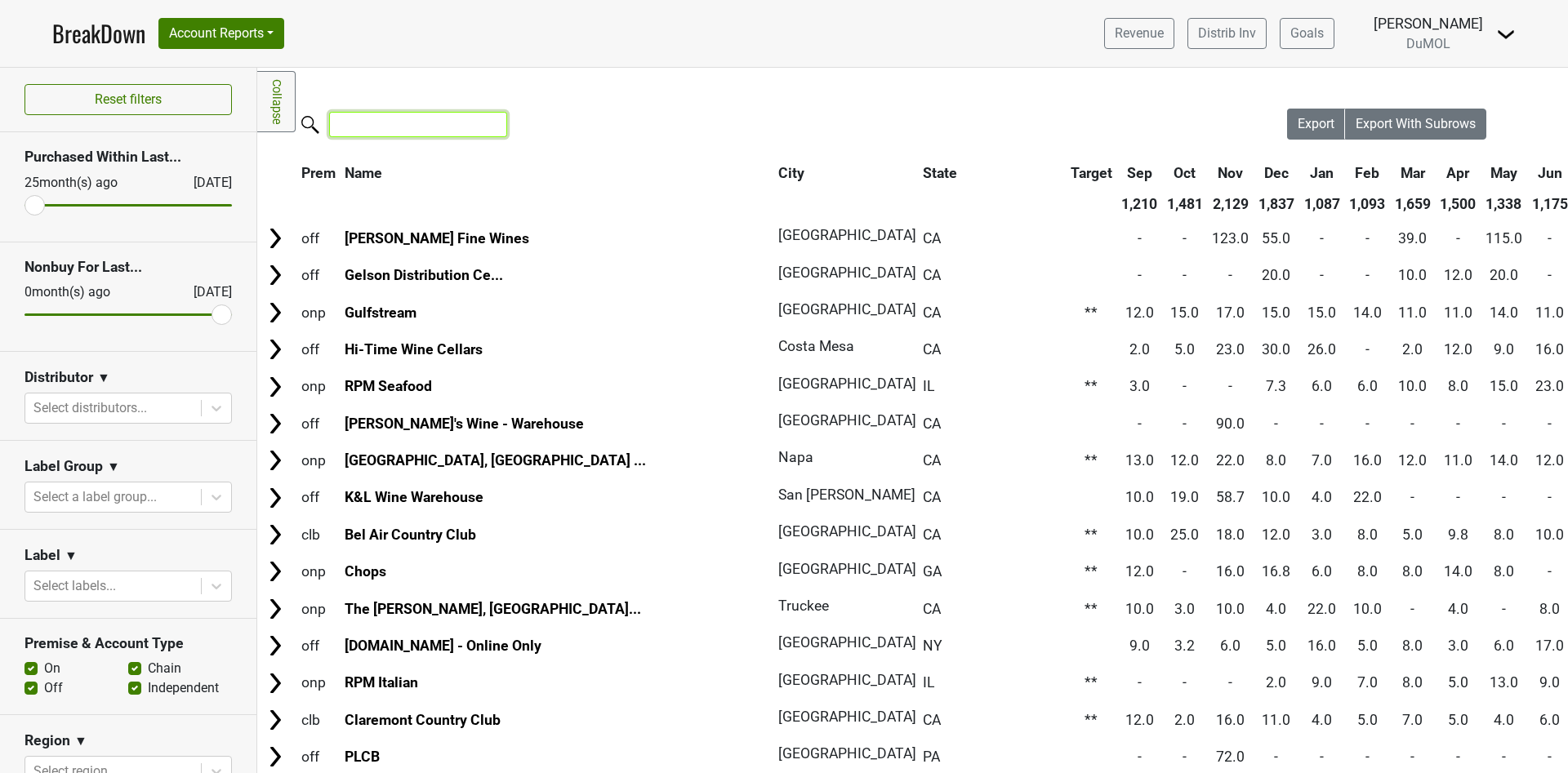
click at [374, 130] on input "search" at bounding box center [417, 125] width 178 height 26
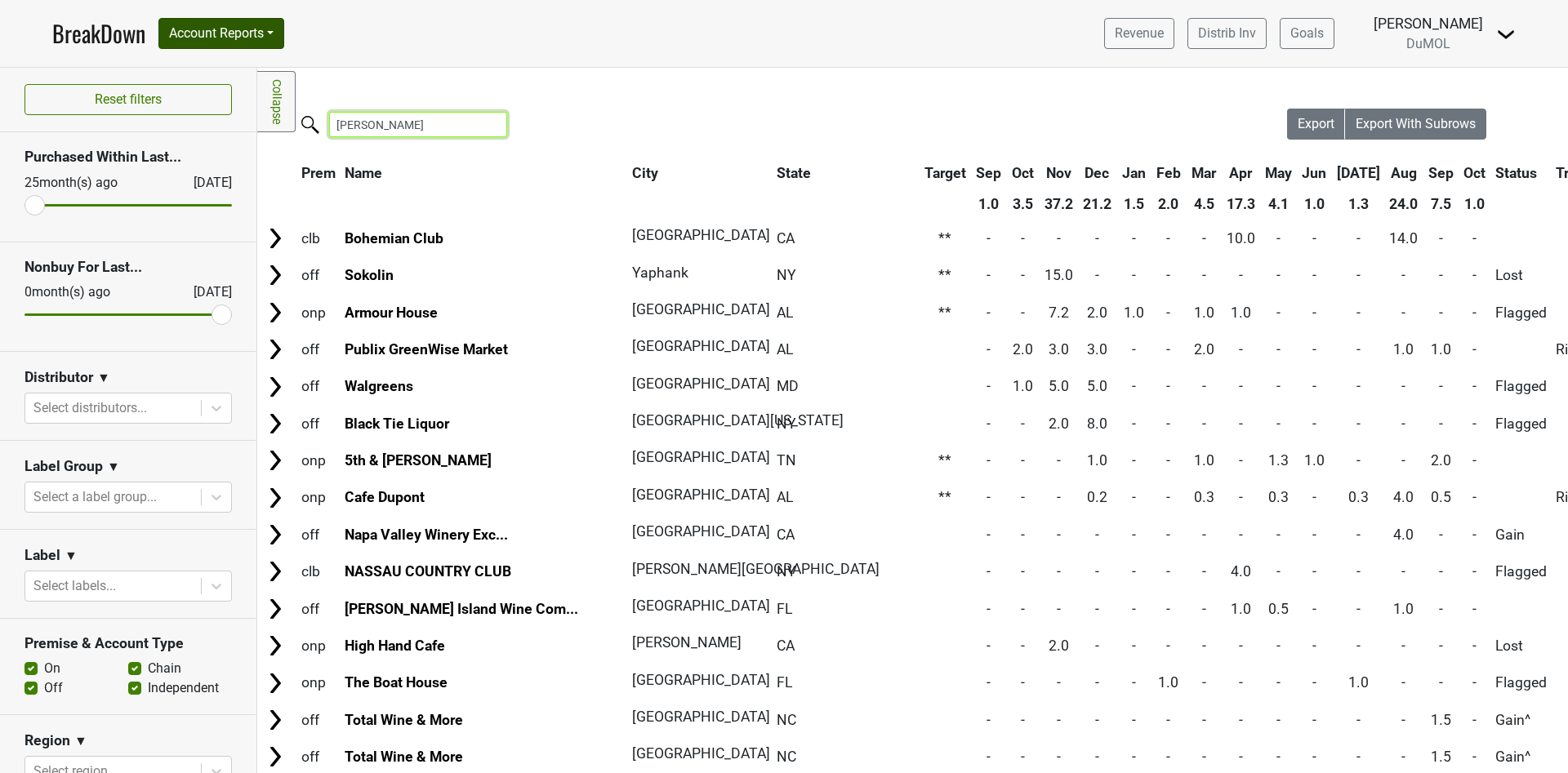
type input "[PERSON_NAME]"
click at [266, 39] on button "Account Reports" at bounding box center [222, 34] width 126 height 31
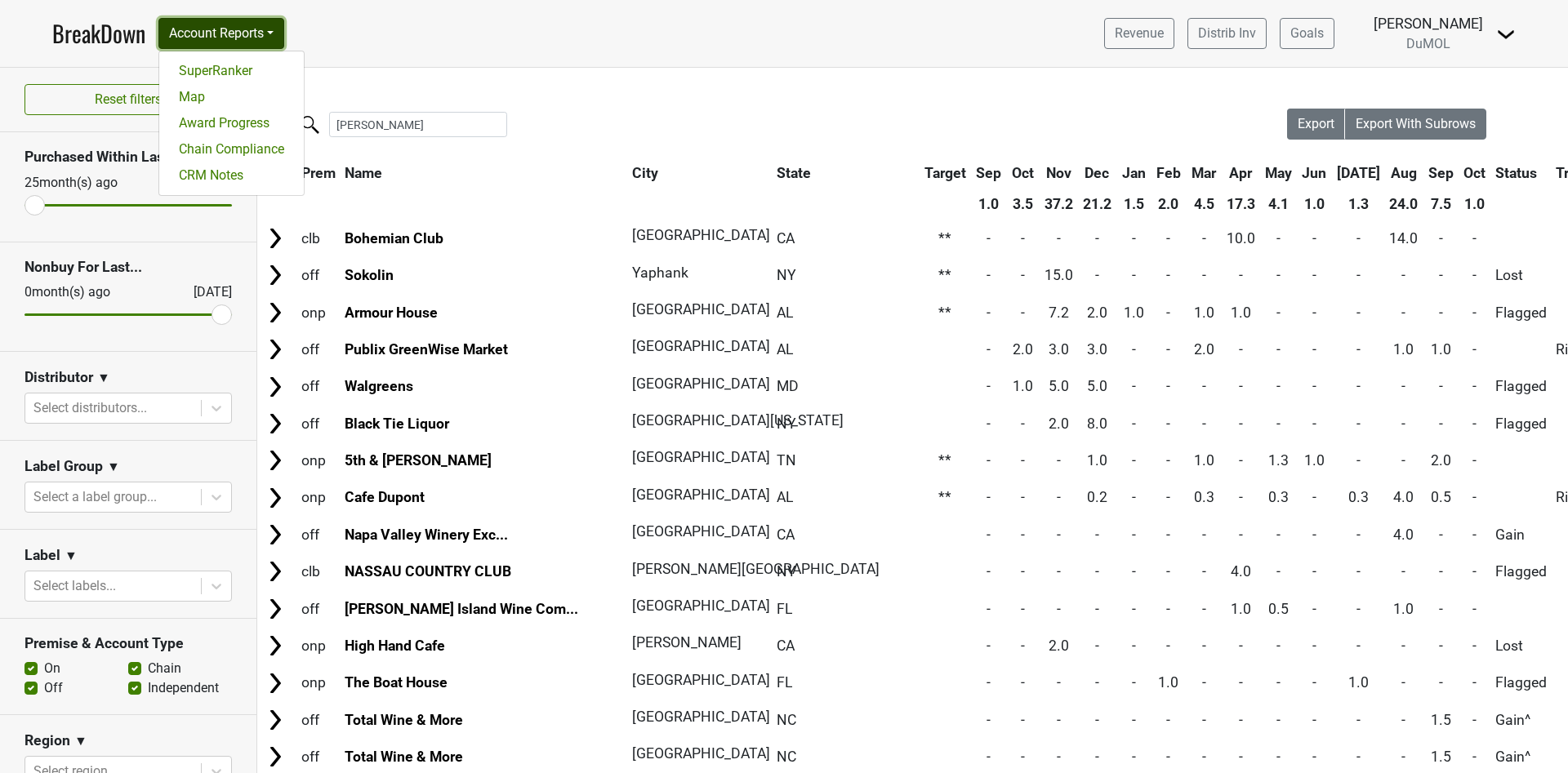
click at [275, 34] on button "Account Reports" at bounding box center [222, 34] width 126 height 31
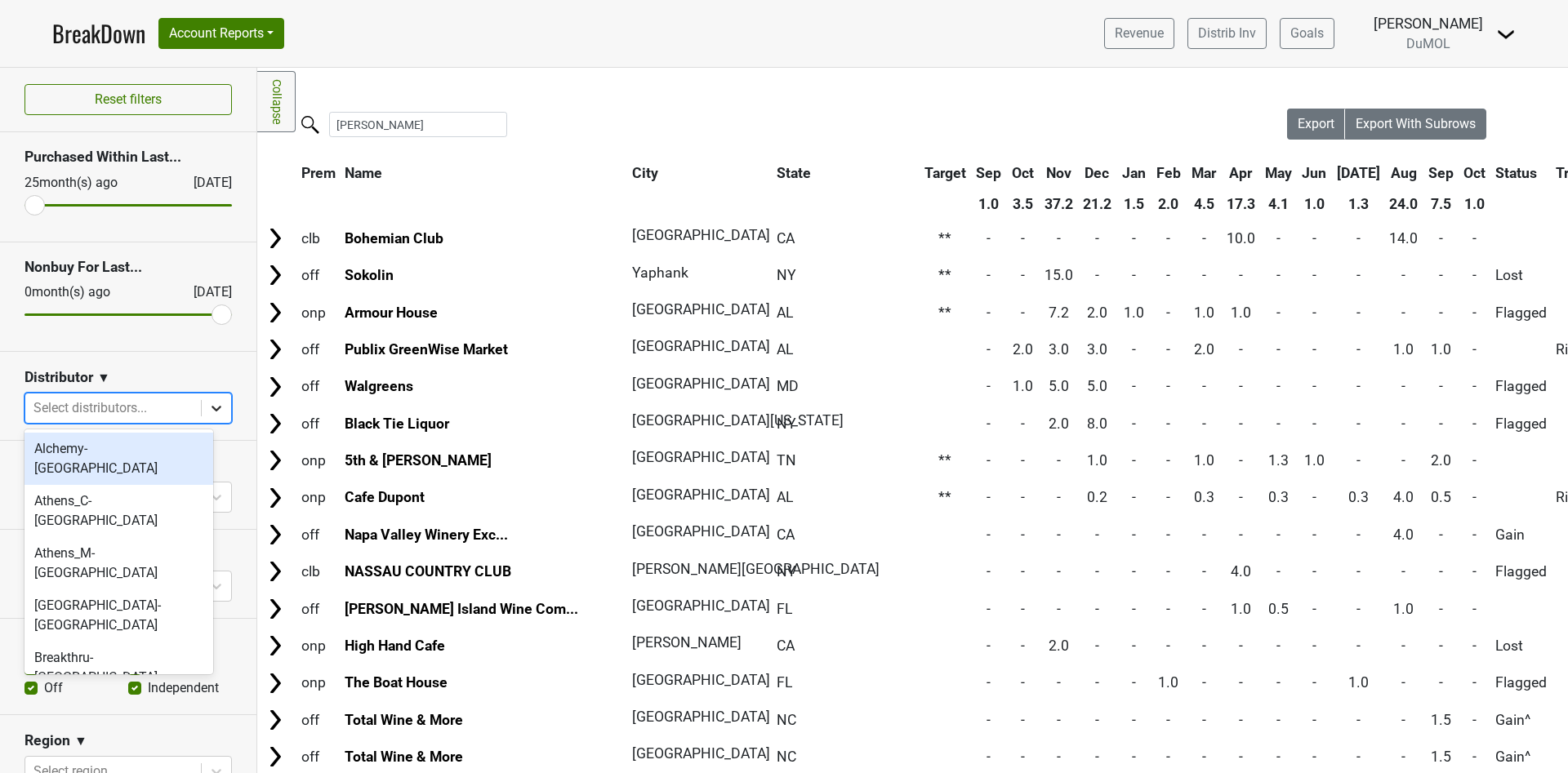
click at [208, 402] on icon at bounding box center [216, 408] width 16 height 16
type input "mon"
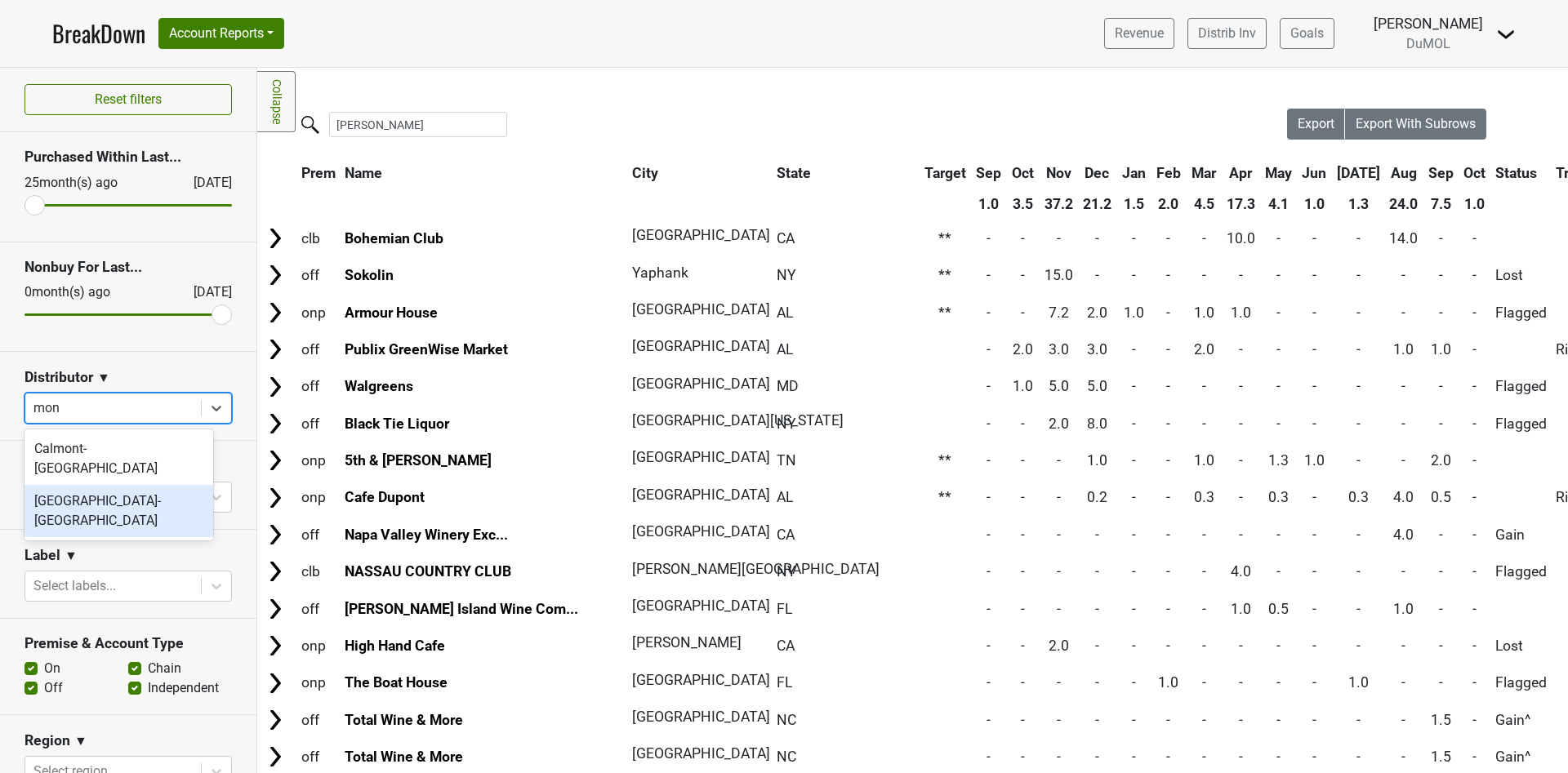
click at [68, 489] on div "Monterey-CA" at bounding box center [119, 510] width 189 height 52
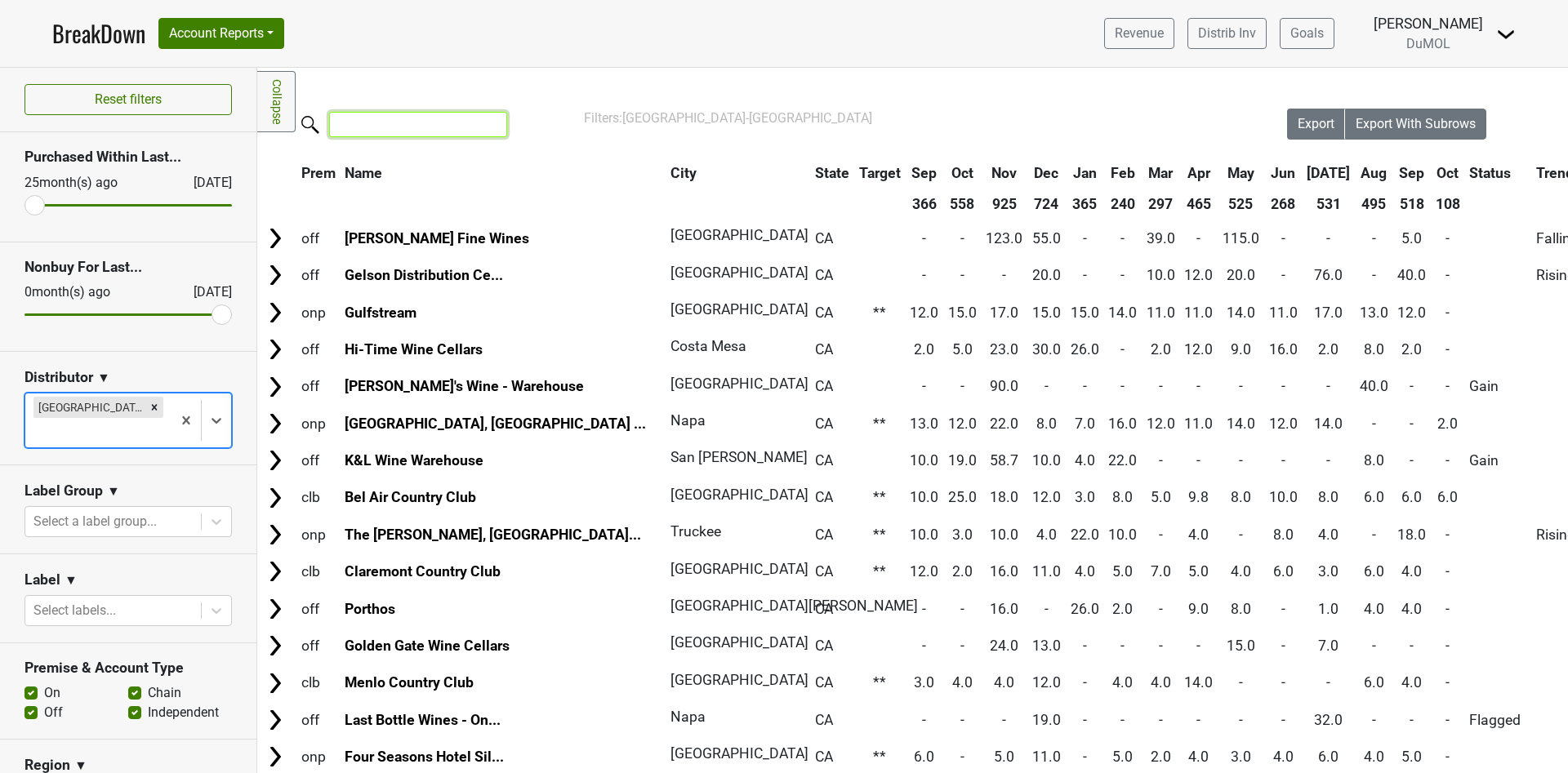
click at [382, 120] on input "search" at bounding box center [417, 125] width 178 height 26
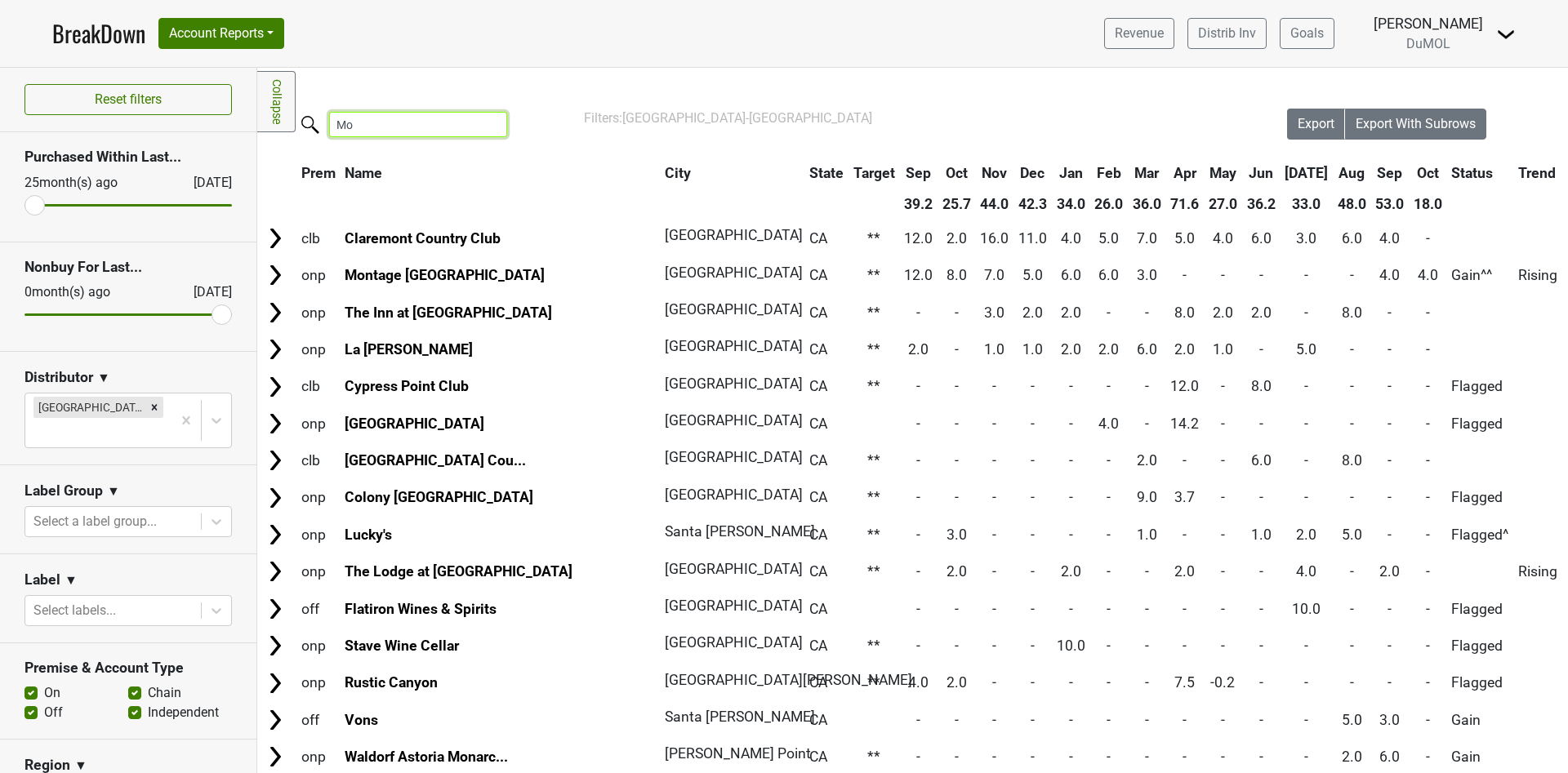
type input "M"
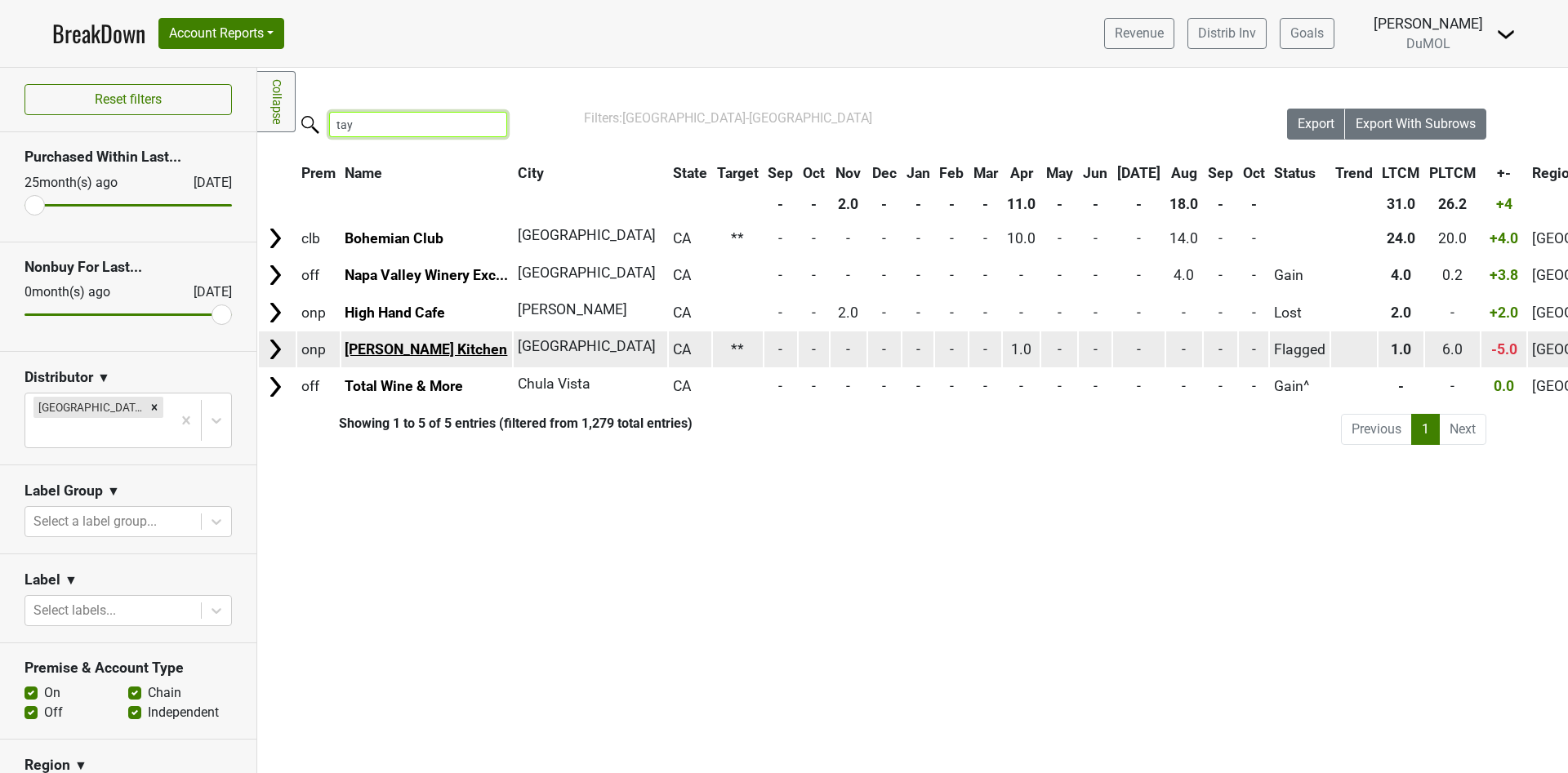
type input "tay"
click at [402, 350] on link "Taylor's Kitchen" at bounding box center [426, 350] width 163 height 16
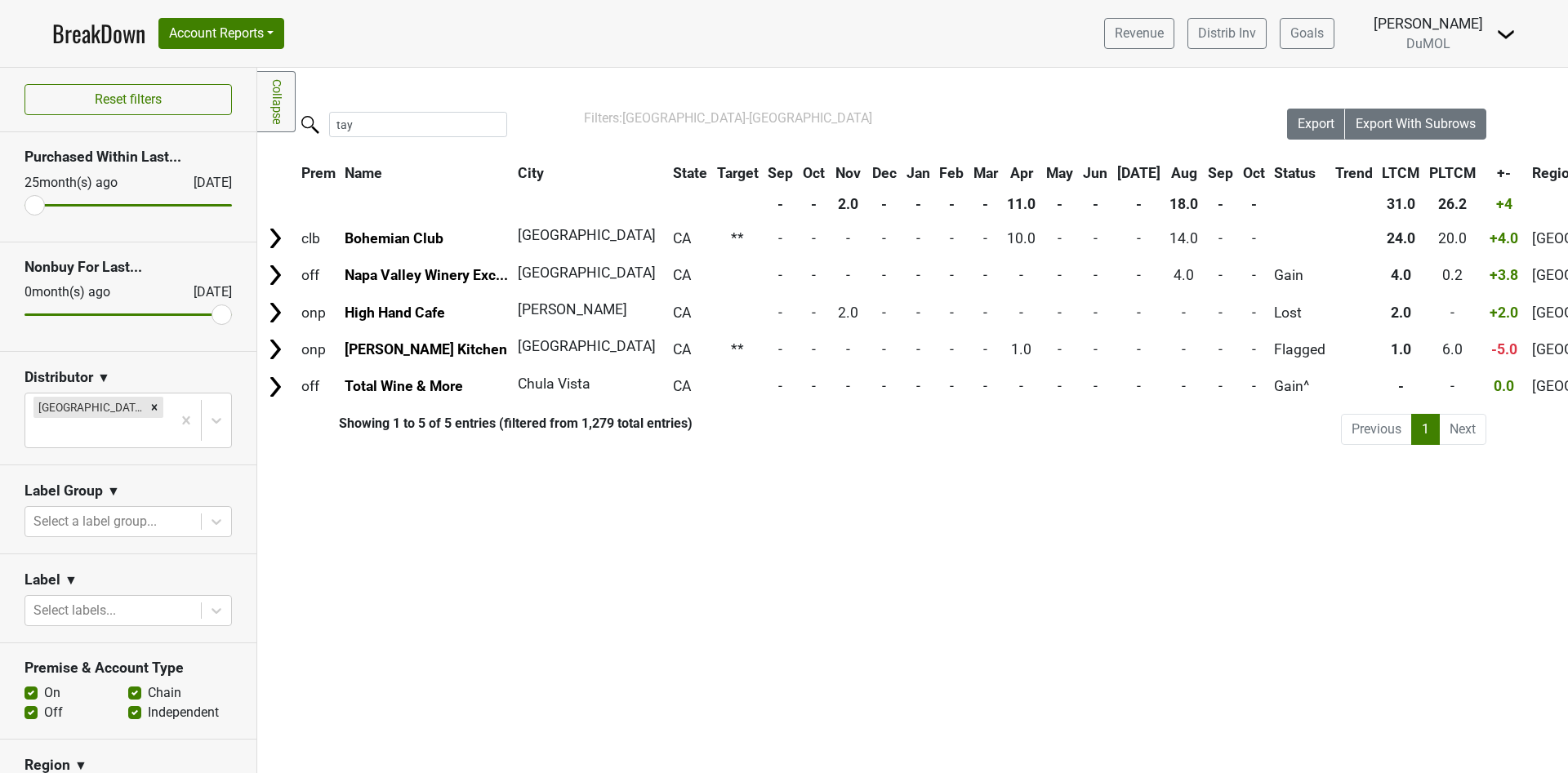
click at [87, 38] on link "BreakDown" at bounding box center [99, 34] width 93 height 35
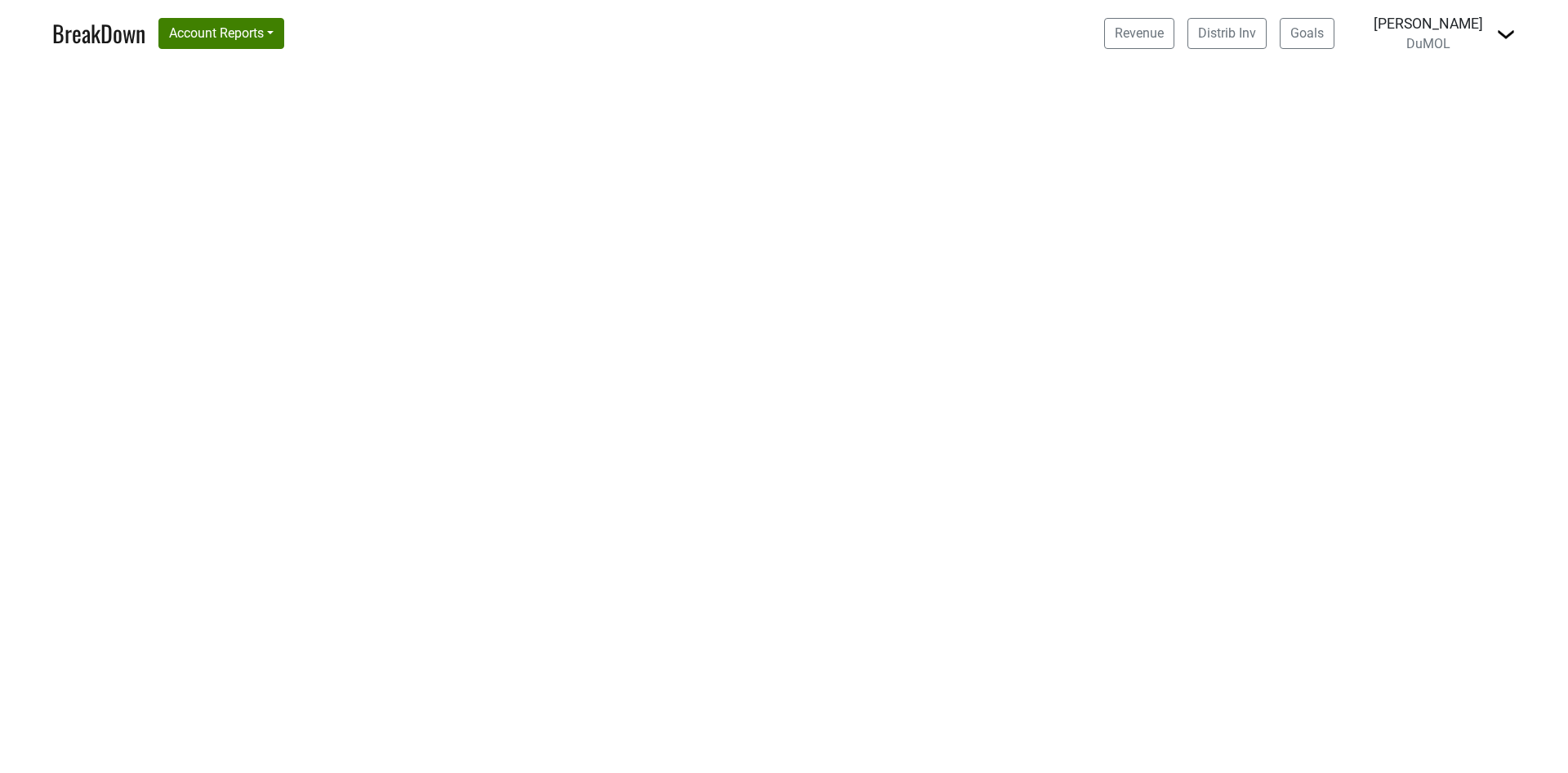
select select "CA"
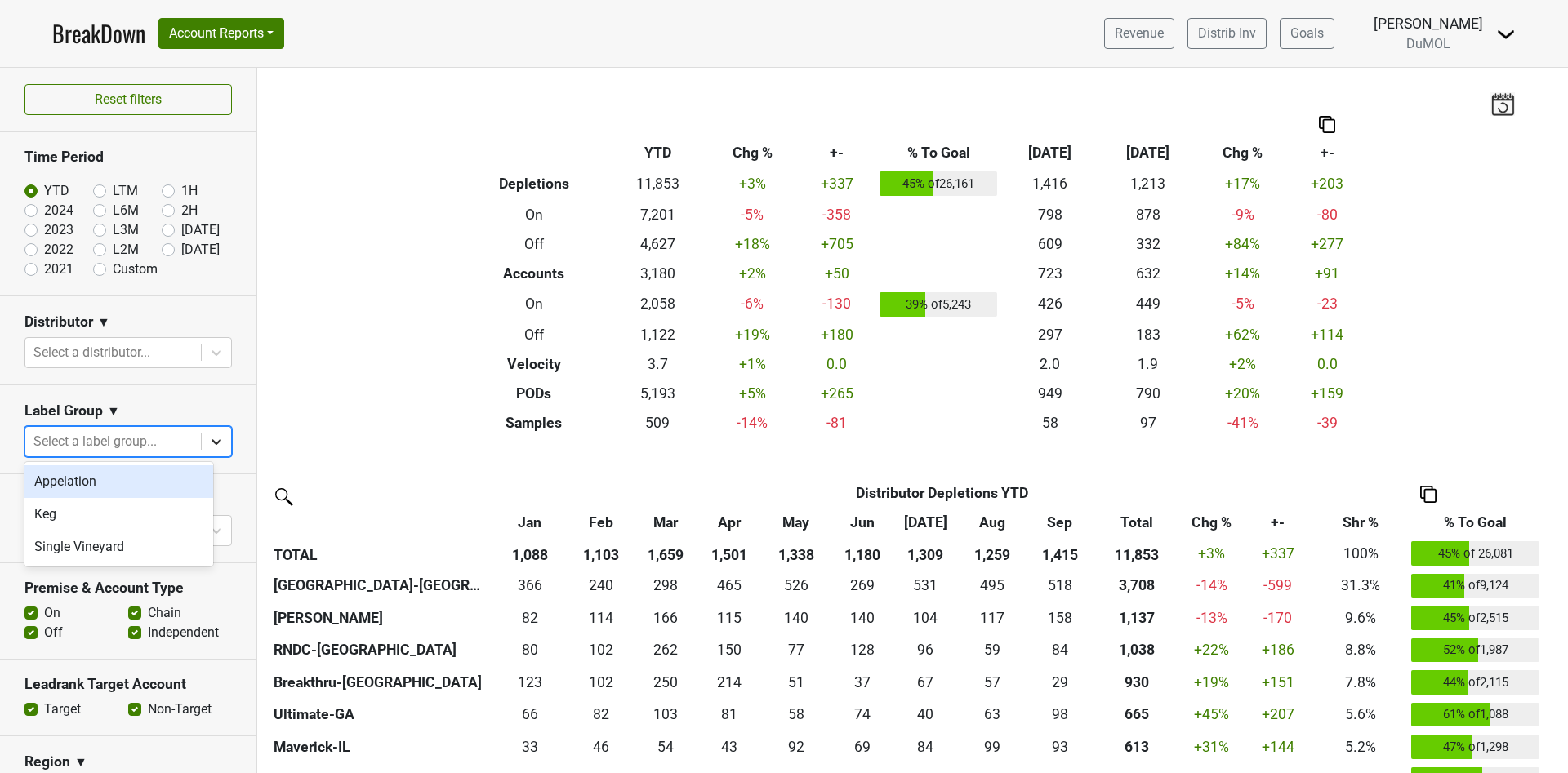
click at [208, 439] on icon at bounding box center [216, 442] width 16 height 16
click at [208, 437] on icon at bounding box center [216, 442] width 16 height 16
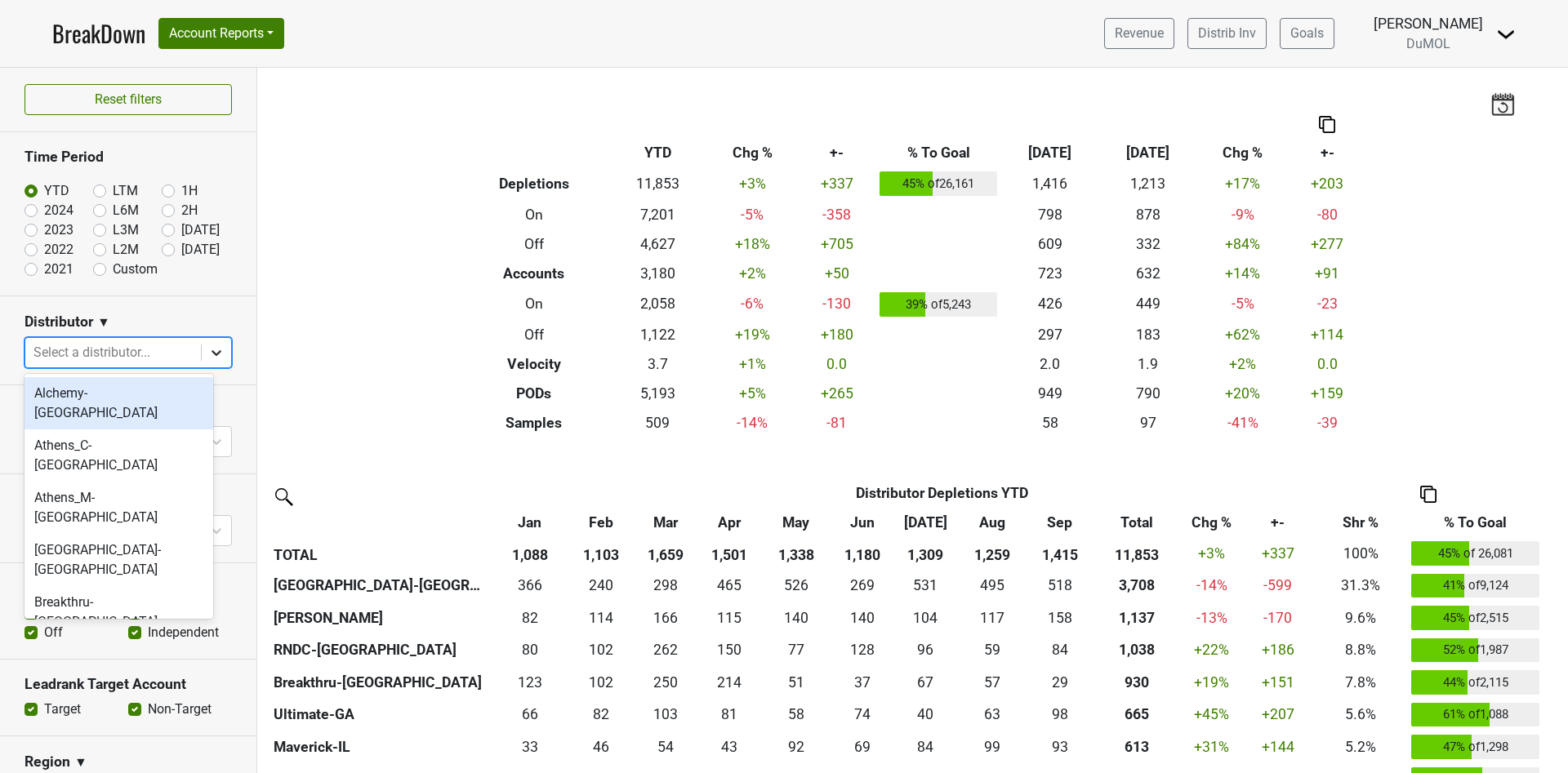
click at [208, 348] on icon at bounding box center [216, 352] width 16 height 16
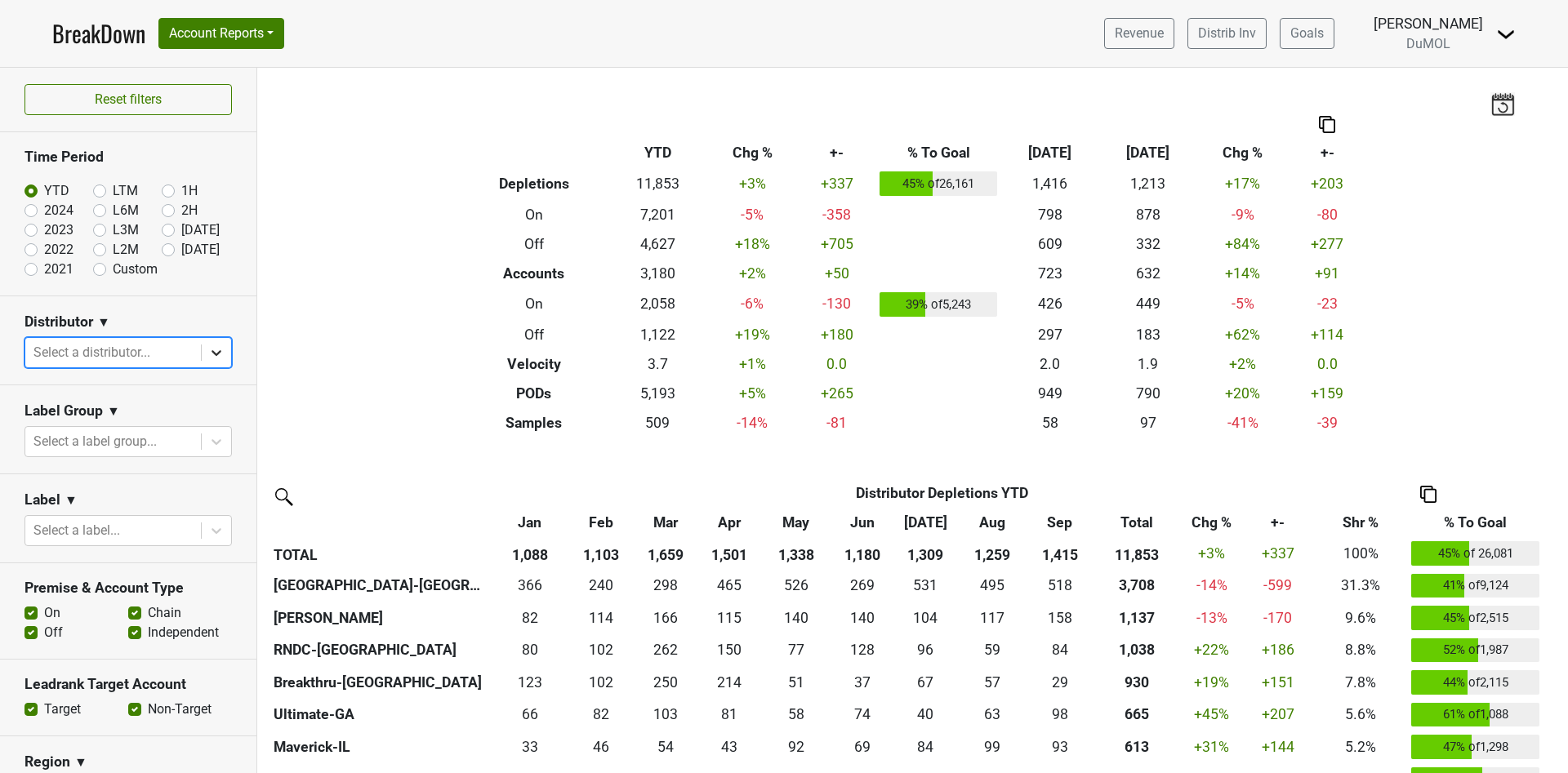
click at [208, 347] on icon at bounding box center [216, 352] width 16 height 16
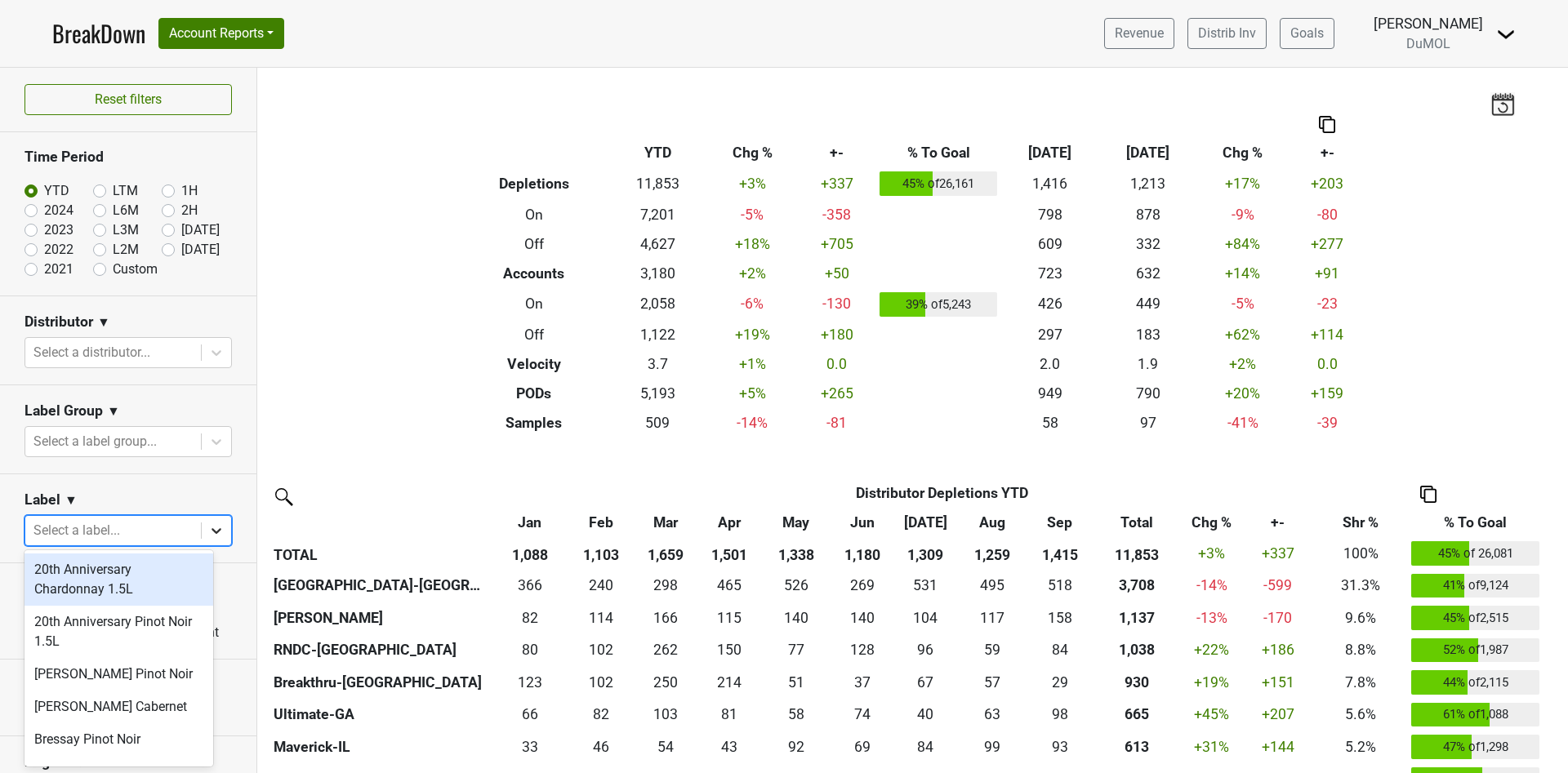
click at [208, 525] on icon at bounding box center [216, 530] width 16 height 16
type input "west"
click at [153, 671] on div "Wester Reach Pinot Noir" at bounding box center [119, 684] width 189 height 52
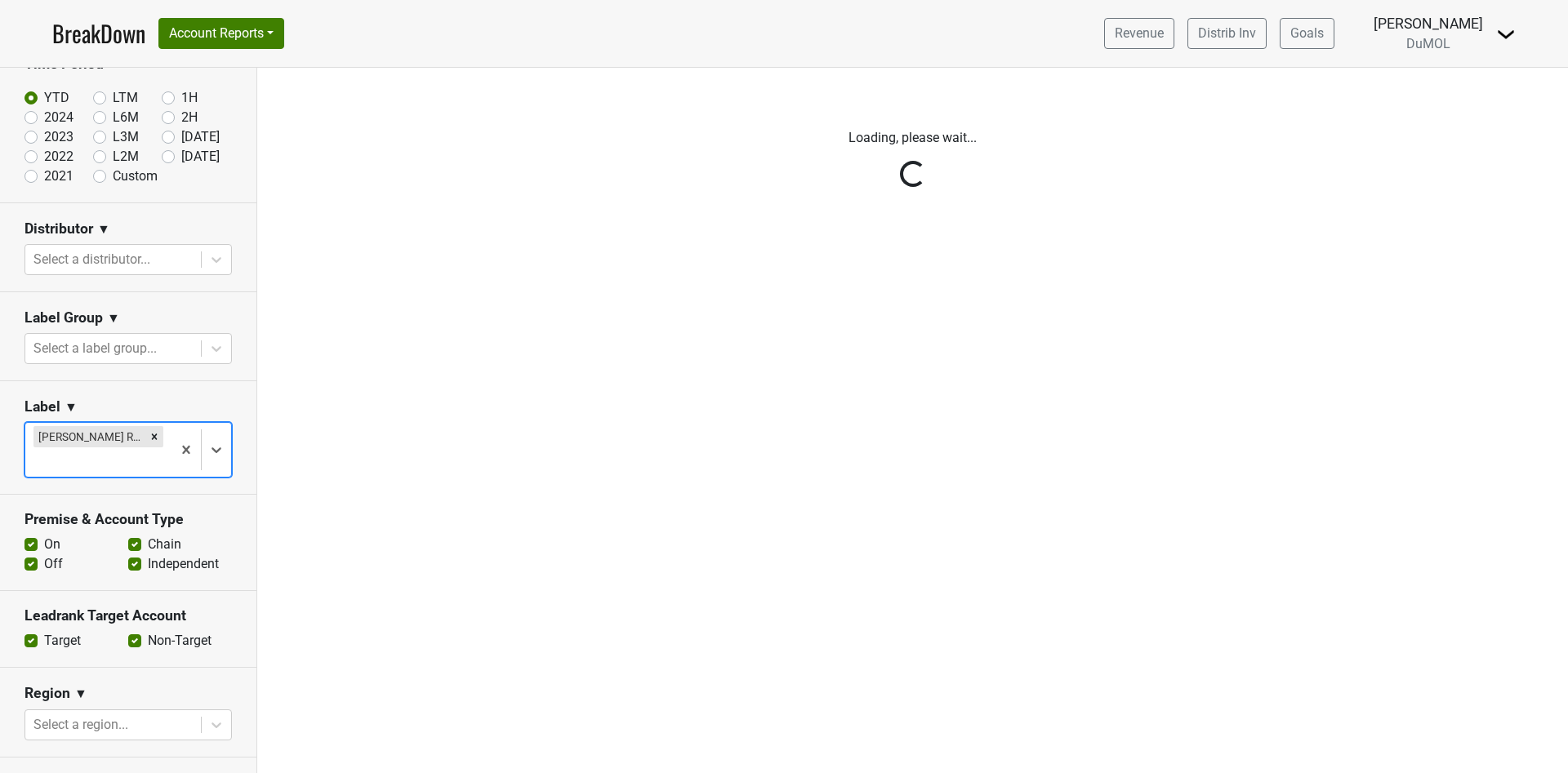
scroll to position [94, 0]
click at [112, 442] on div "Reset filters Time Period YTD LTM 1H 2024 L6M 2H 2023 L3M Sep '25 2022 L2M Oct …" at bounding box center [129, 420] width 258 height 705
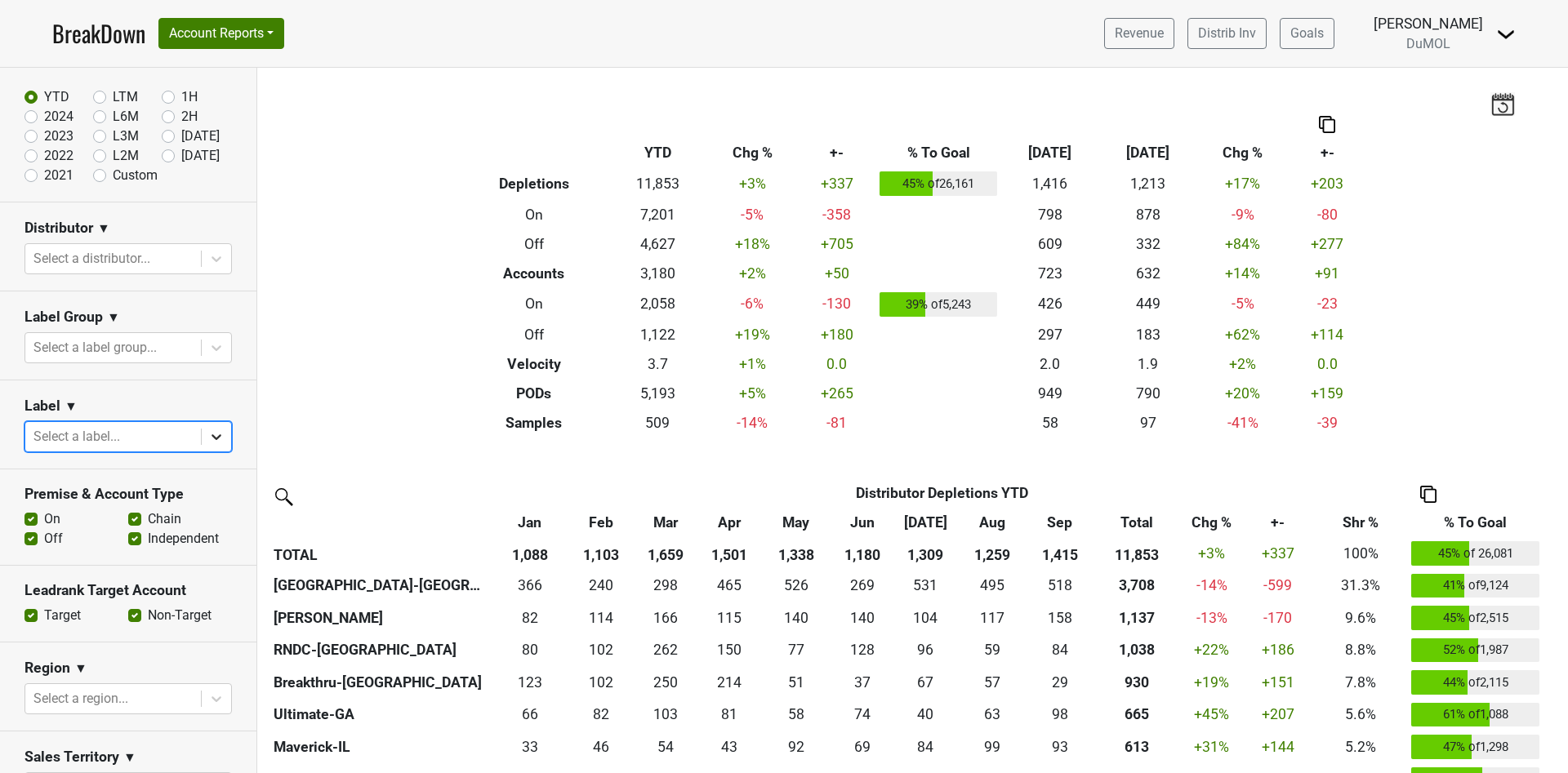
click at [212, 434] on icon at bounding box center [216, 437] width 10 height 5
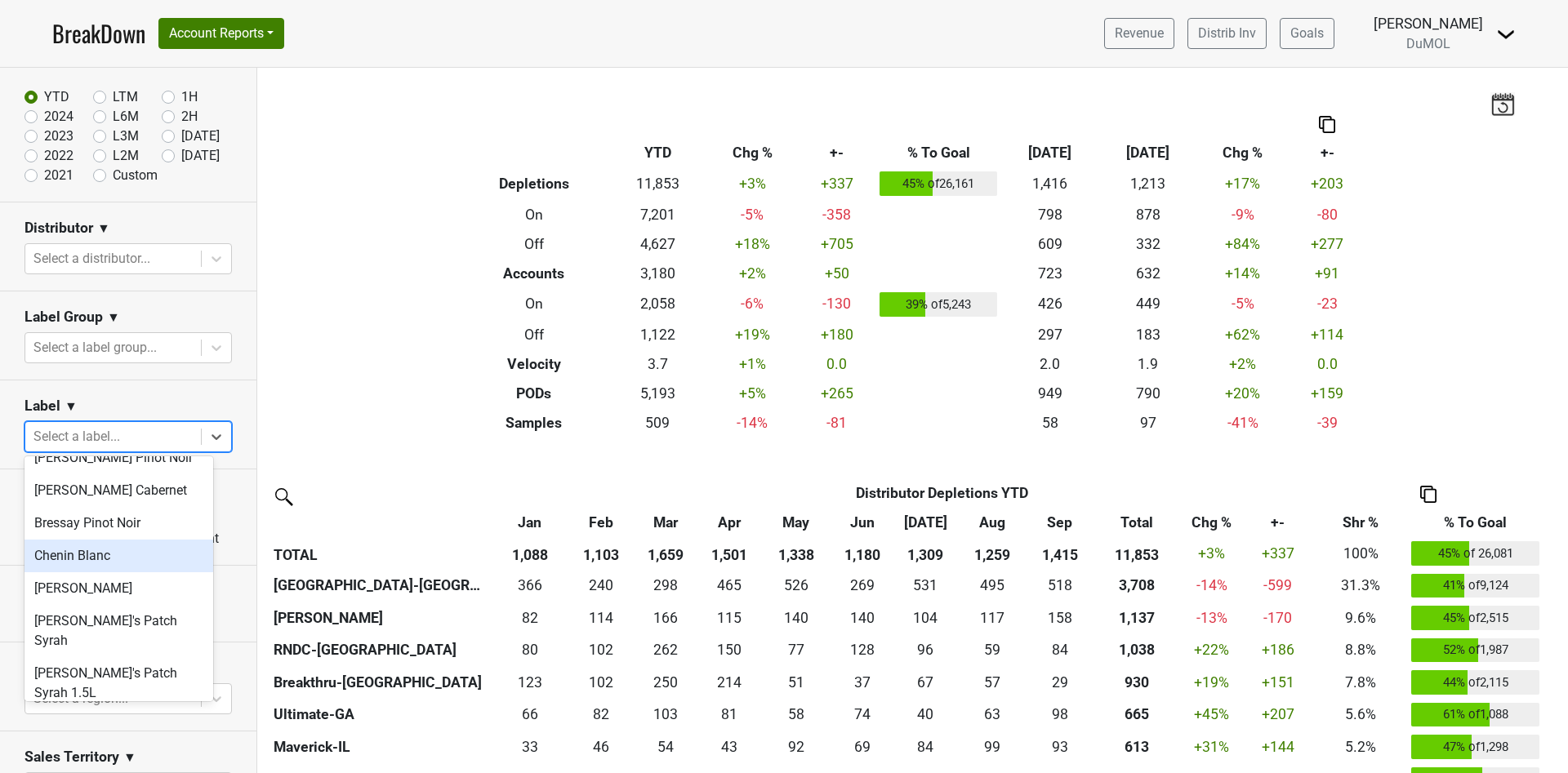
scroll to position [0, 0]
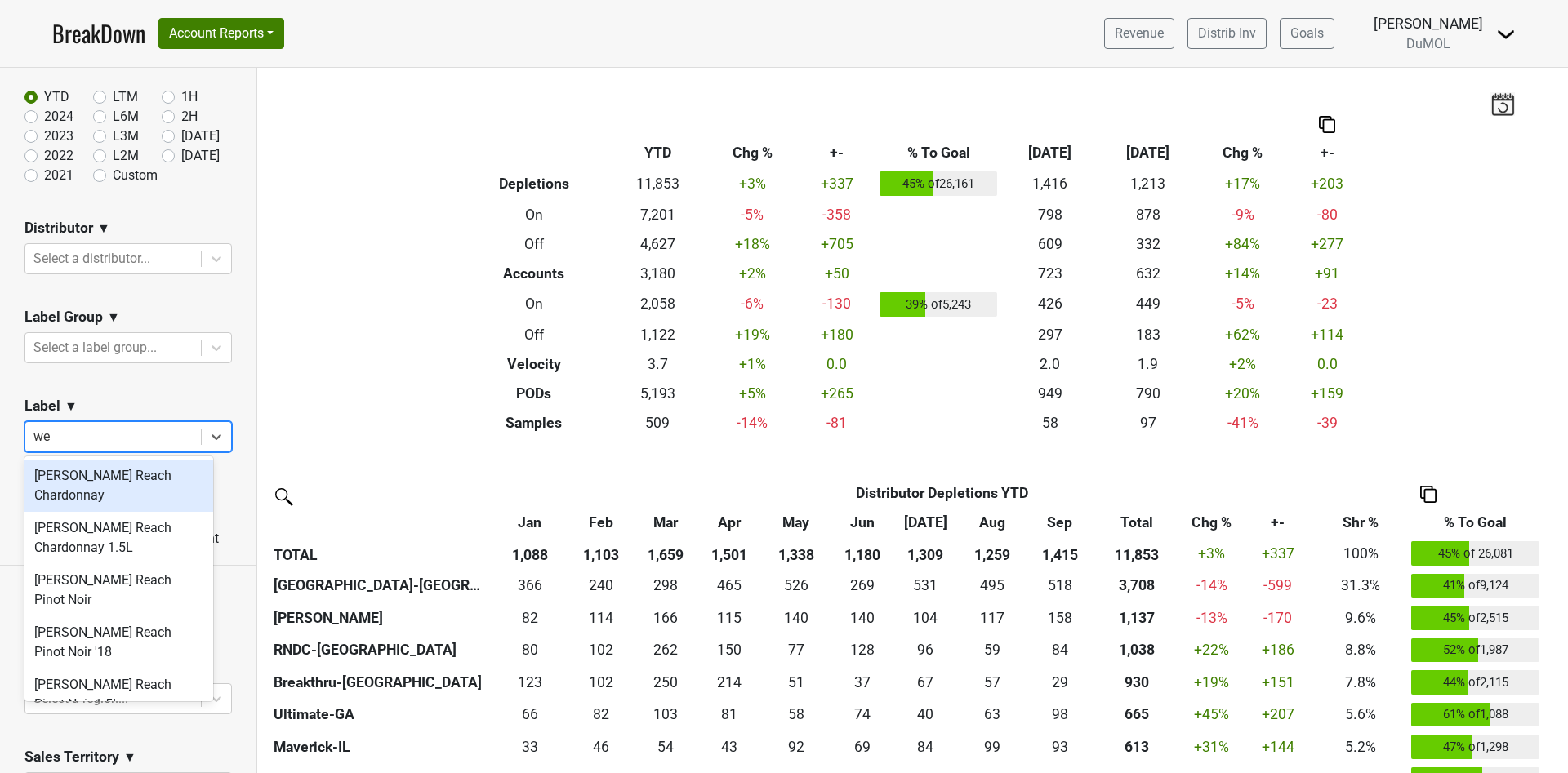
type input "wes"
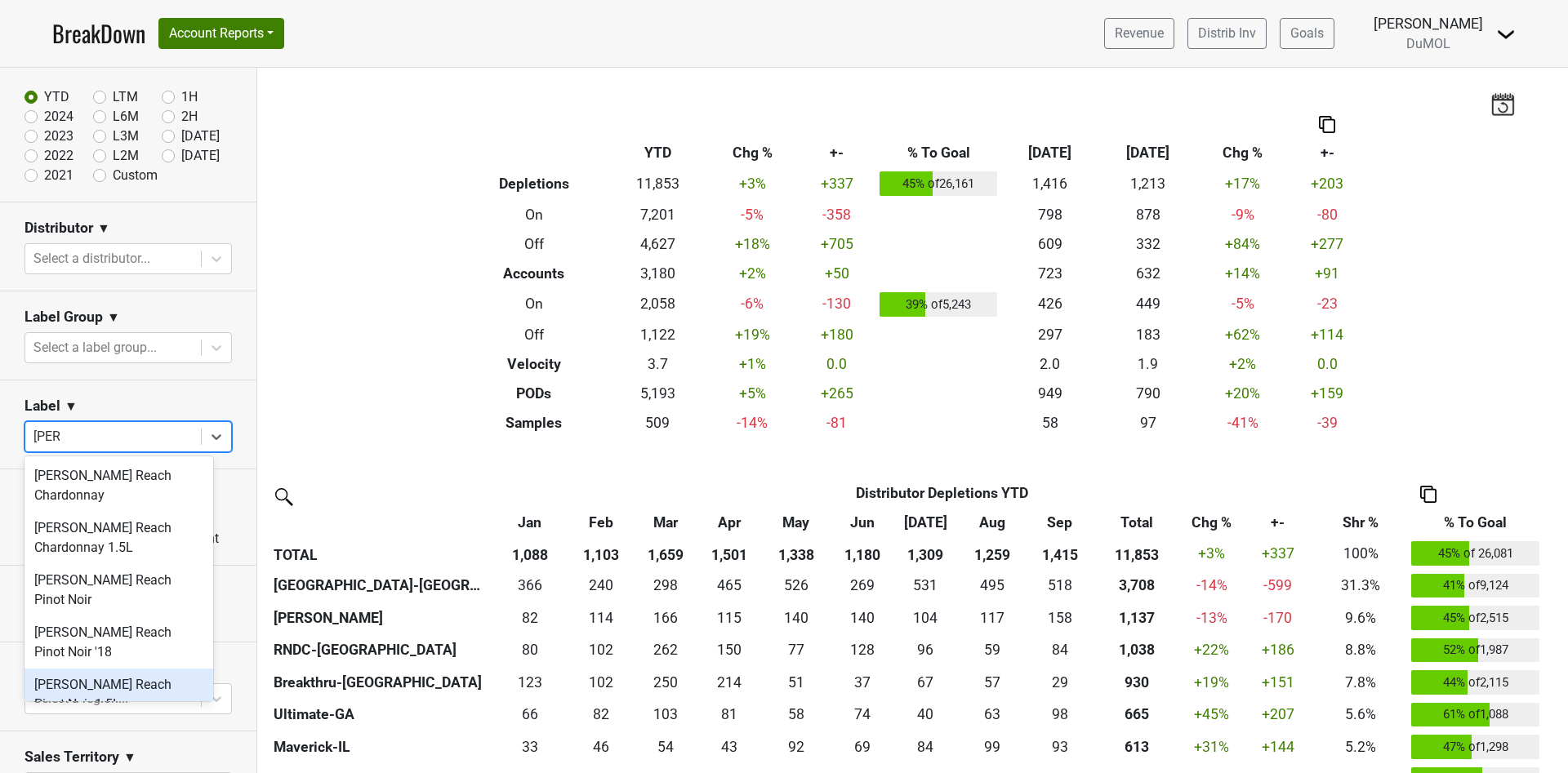
click at [128, 677] on div "Wester Reach Pinot Noir 1.5L" at bounding box center [119, 695] width 189 height 52
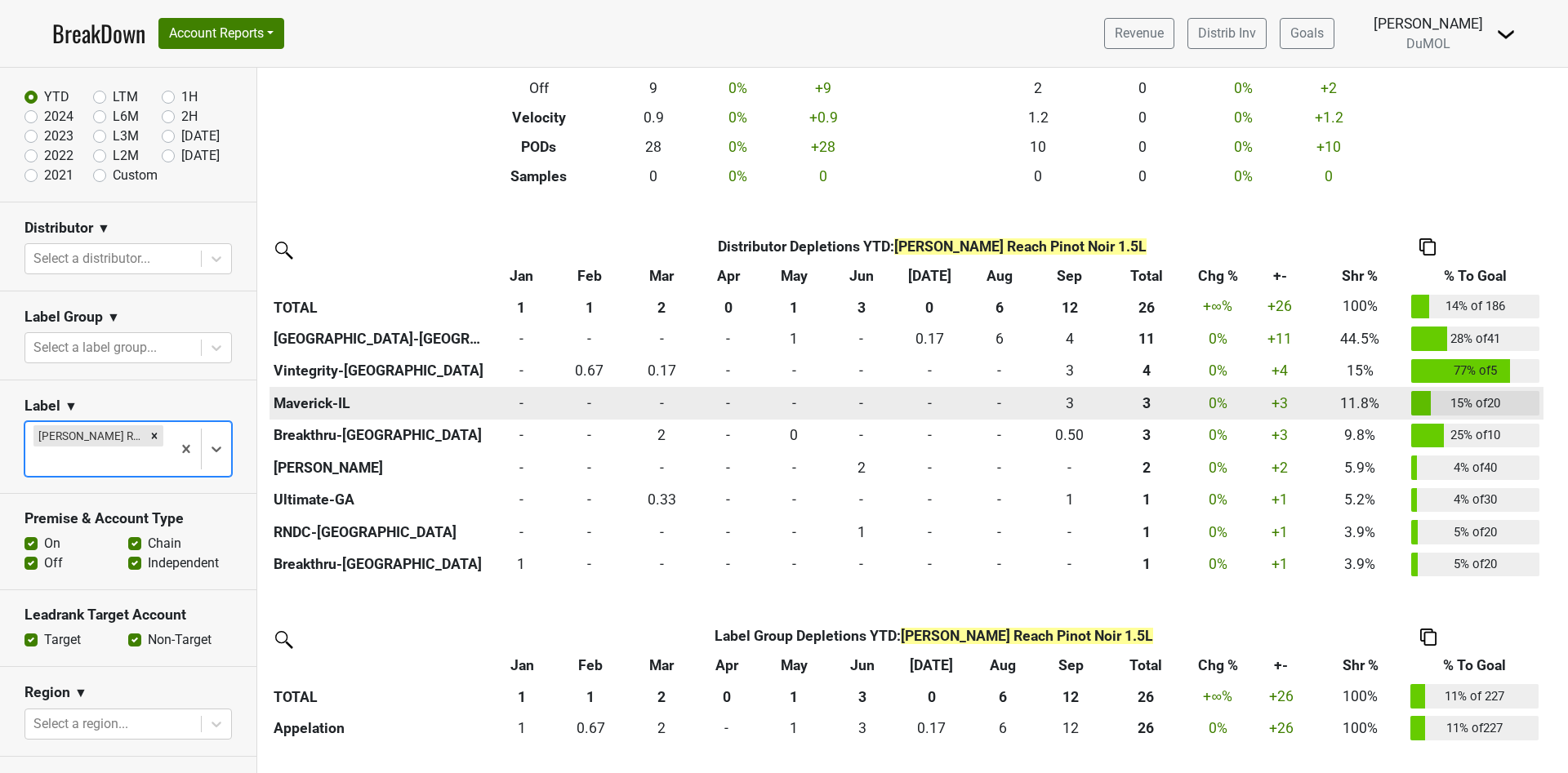
scroll to position [245, 0]
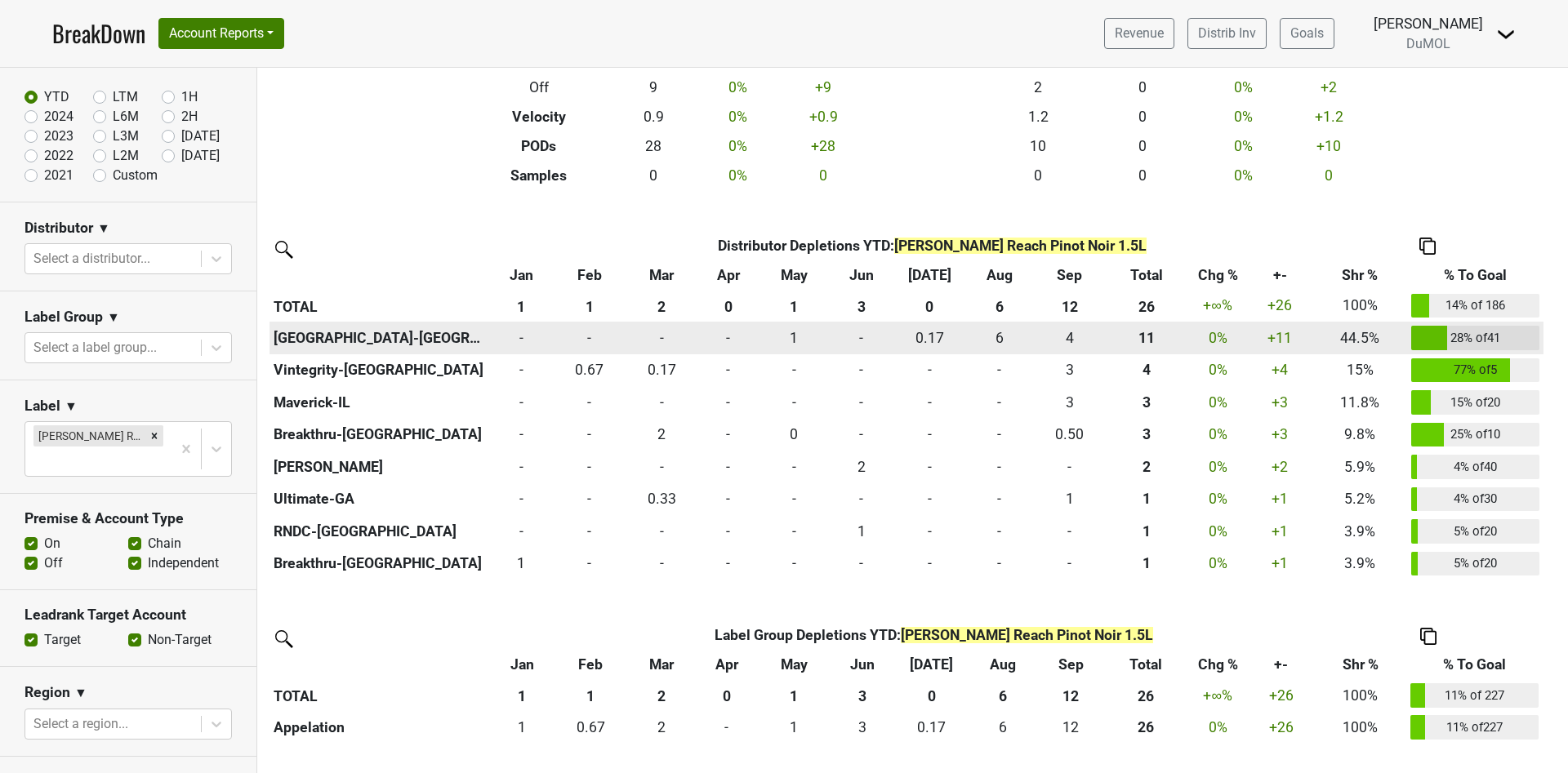
drag, startPoint x: 763, startPoint y: 377, endPoint x: 739, endPoint y: 339, distance: 44.9
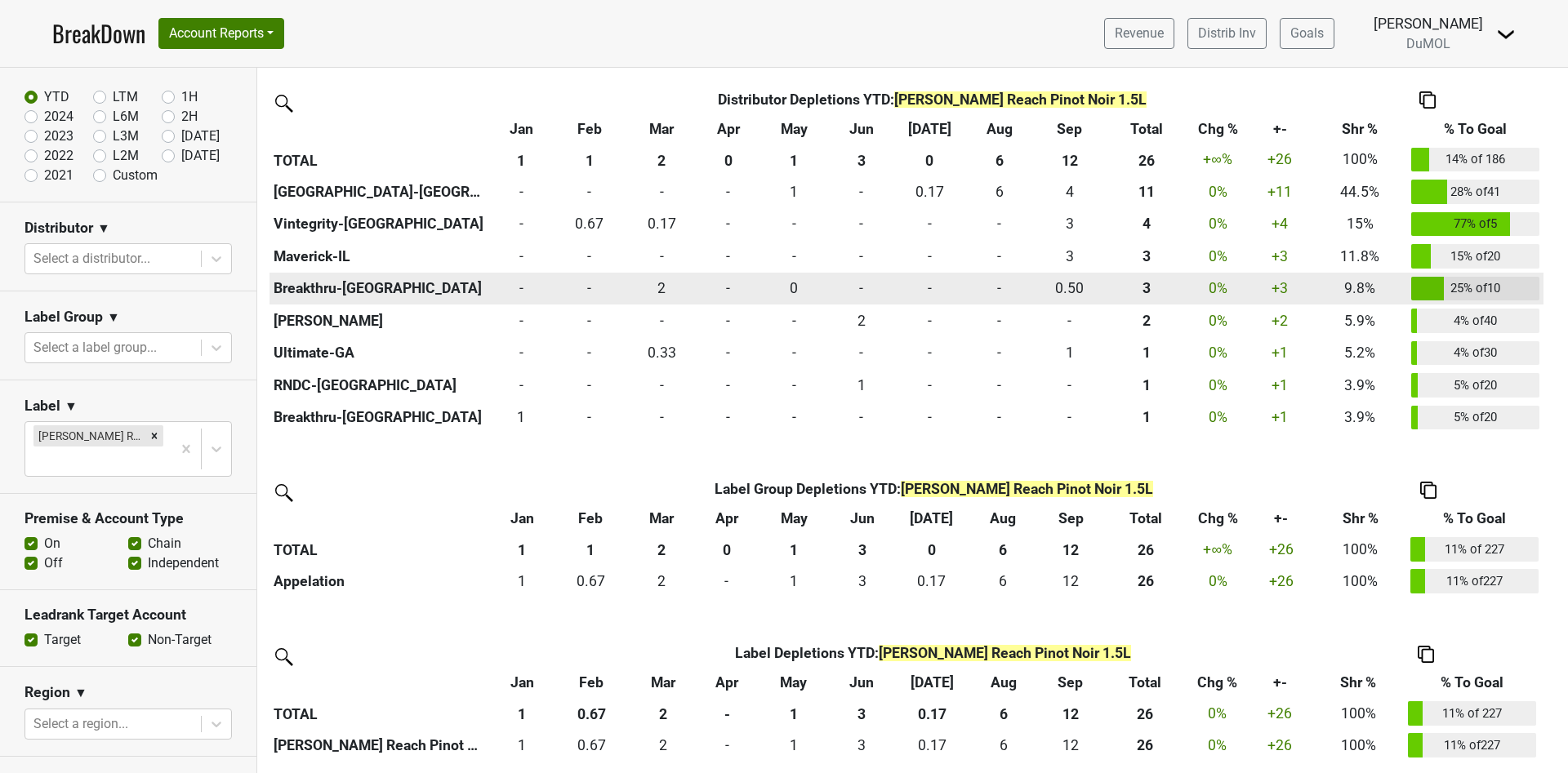
scroll to position [392, 0]
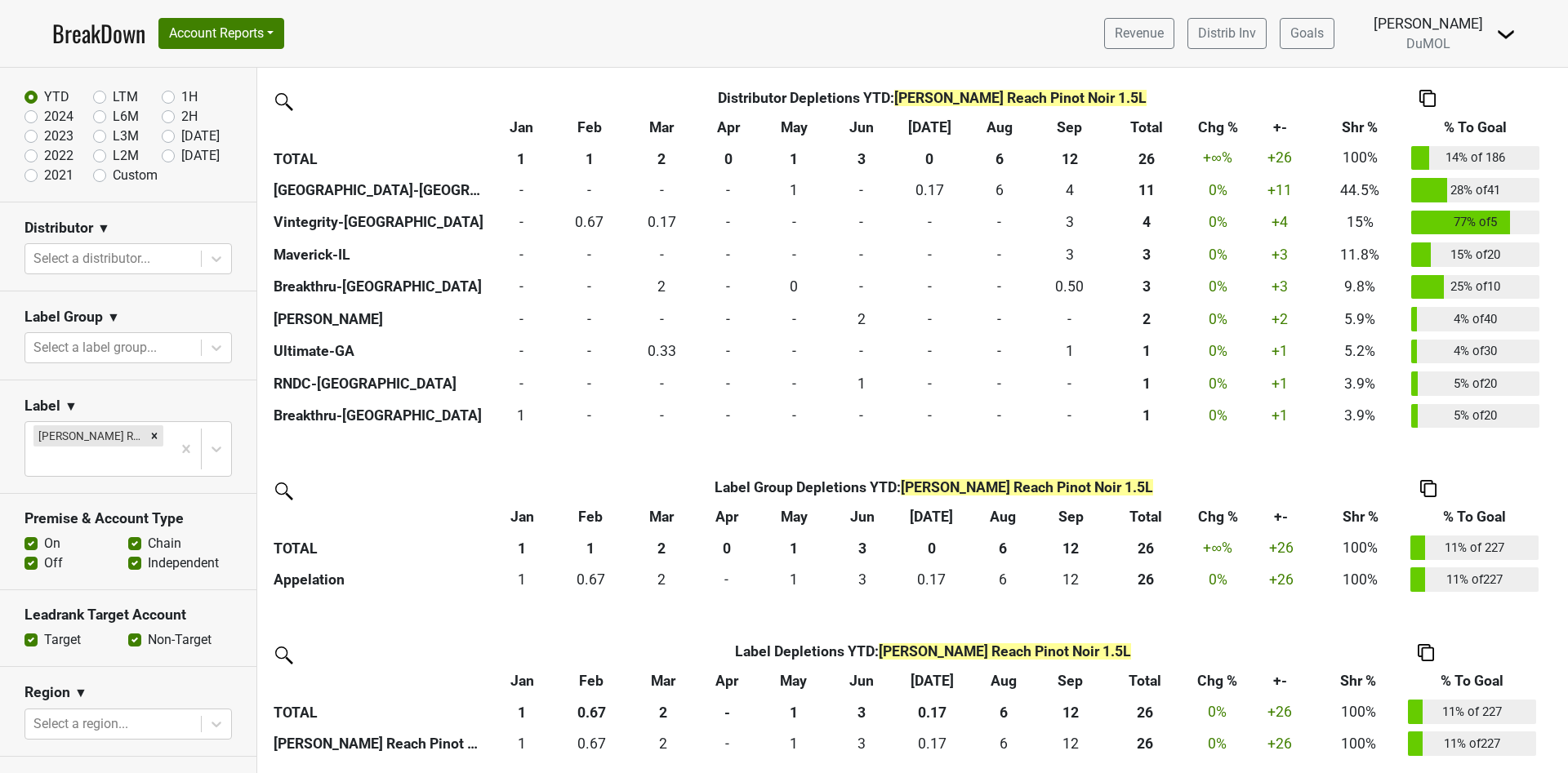
click at [182, 150] on label "[DATE]" at bounding box center [201, 155] width 38 height 19
click at [162, 150] on input "[DATE]" at bounding box center [195, 154] width 66 height 16
radio input "true"
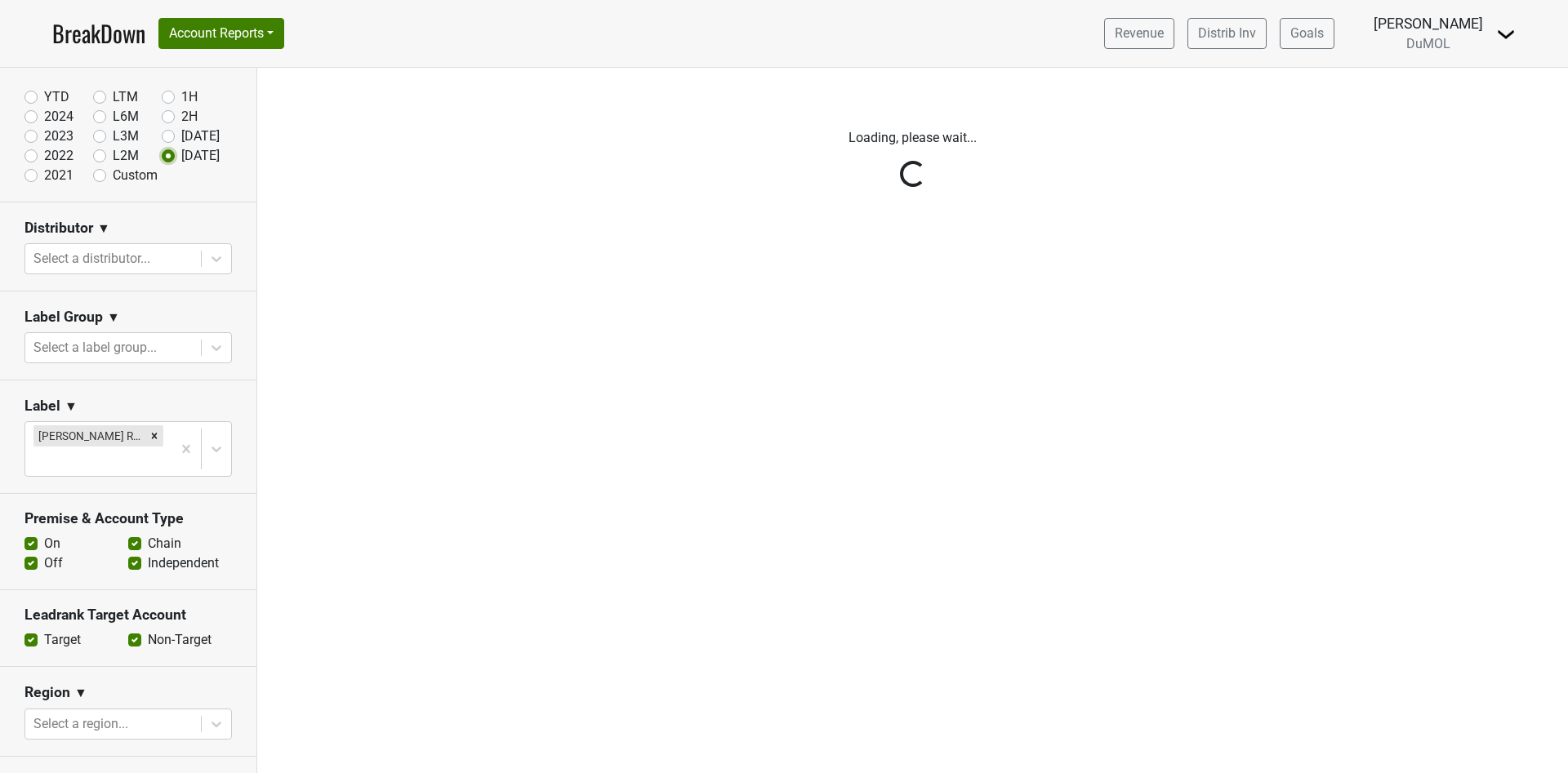
scroll to position [0, 0]
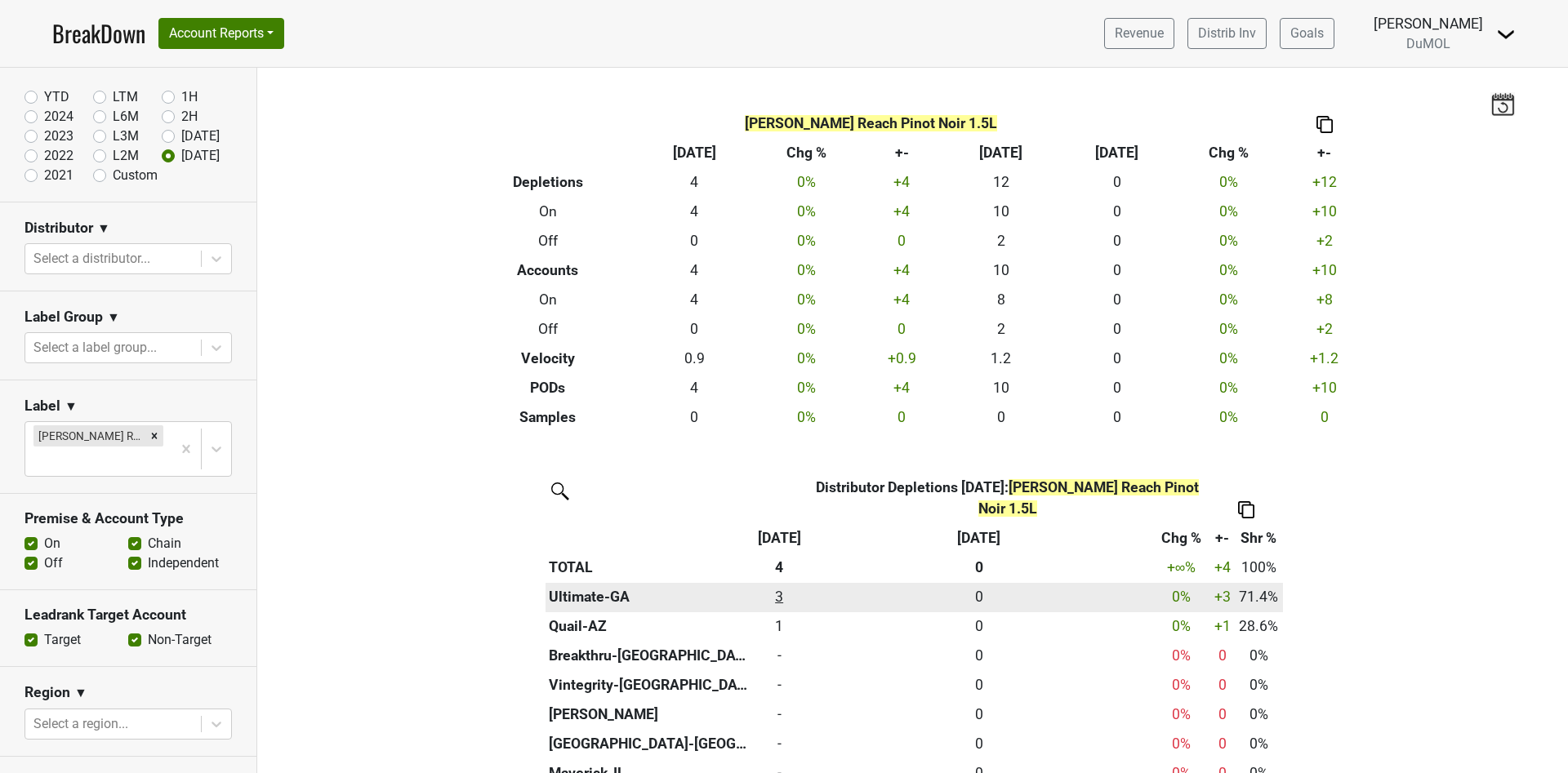
click at [773, 595] on div "2.5 3" at bounding box center [779, 596] width 44 height 21
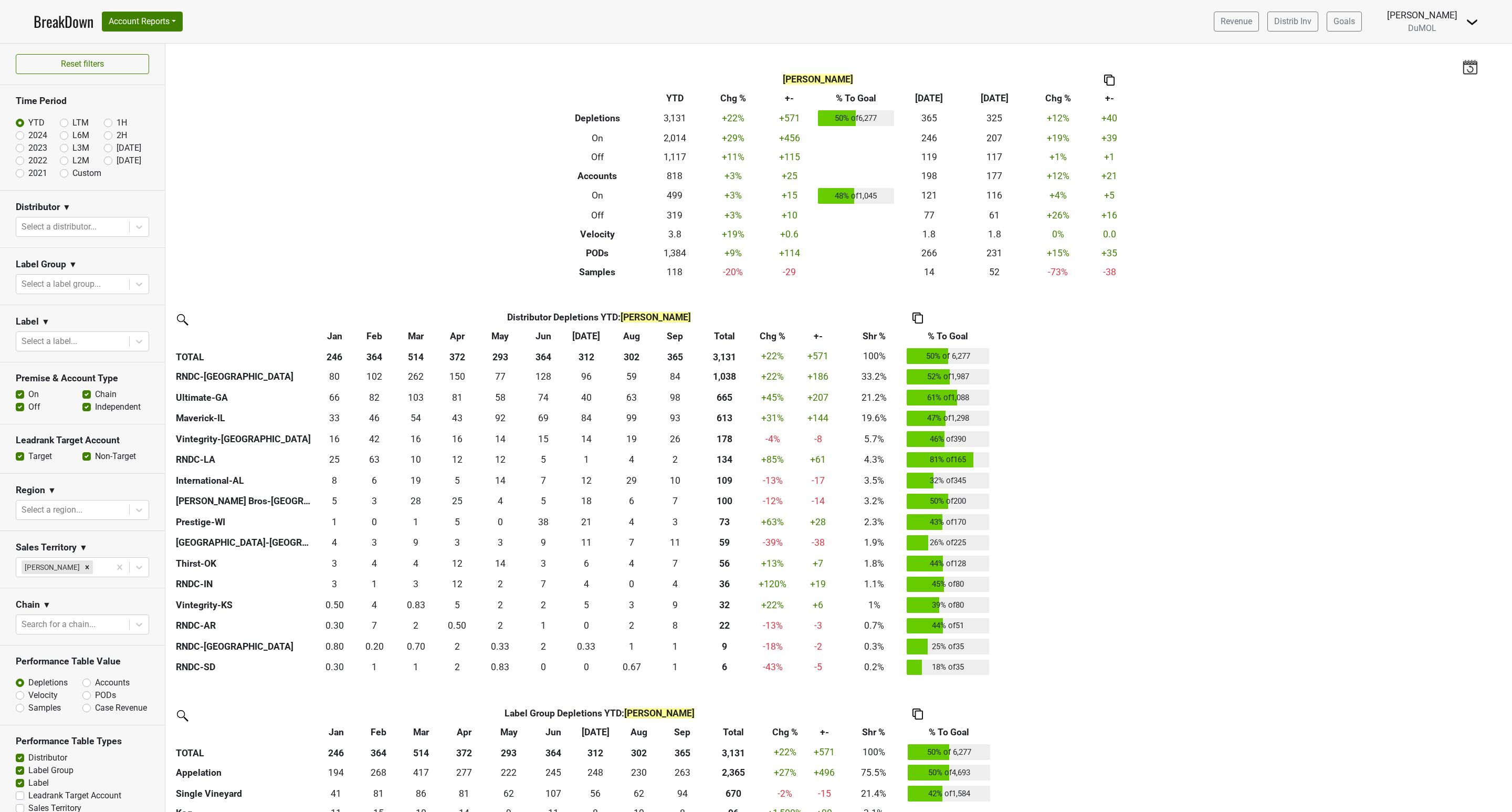
scroll to position [236, 0]
